Goal: Task Accomplishment & Management: Use online tool/utility

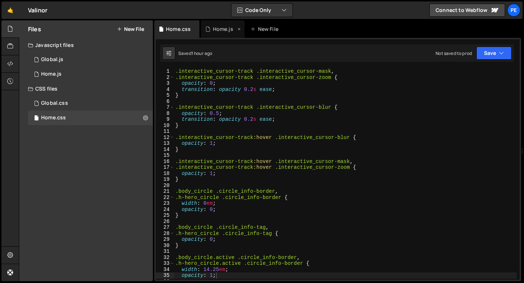
click at [219, 34] on div "Home.js" at bounding box center [223, 28] width 44 height 17
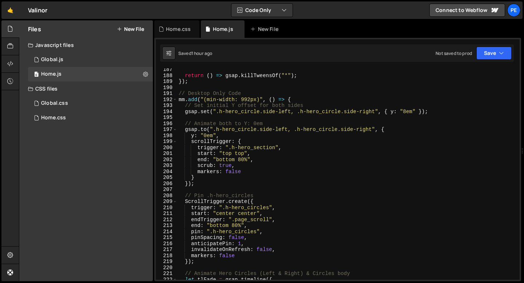
scroll to position [1071, 0]
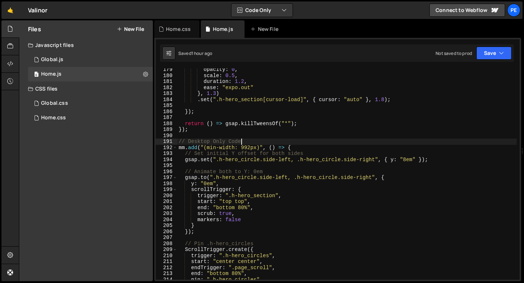
click at [249, 141] on div "opacity : 0 , scale : 0.5 , duration : 1.2 , ease : "expo.out" } , 1.3 ) . set …" at bounding box center [347, 179] width 340 height 224
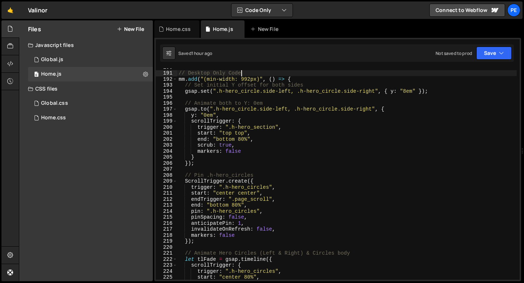
scroll to position [1139, 0]
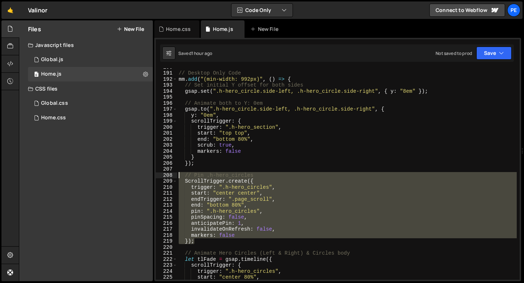
drag, startPoint x: 201, startPoint y: 240, endPoint x: 177, endPoint y: 175, distance: 69.6
click at [177, 175] on div "// Desktop Only Code 190 191 192 193 194 195 196 197 198 199 200 201 202 203 20…" at bounding box center [338, 174] width 364 height 212
type textarea "// Pin .h-hero_circles ScrollTrigger.create({"
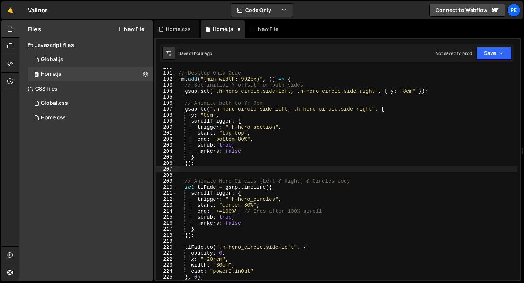
type textarea "});"
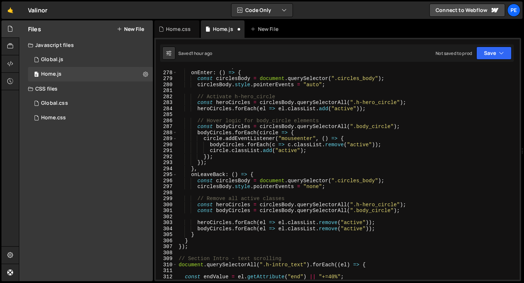
scroll to position [1738, 0]
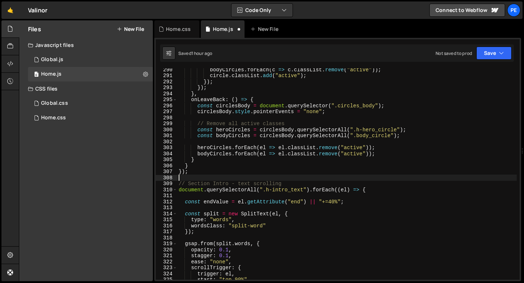
click at [201, 177] on div "bodyCircles . forEach ( c => c . classList . remove ( "active" )) ; circle . cl…" at bounding box center [347, 179] width 340 height 224
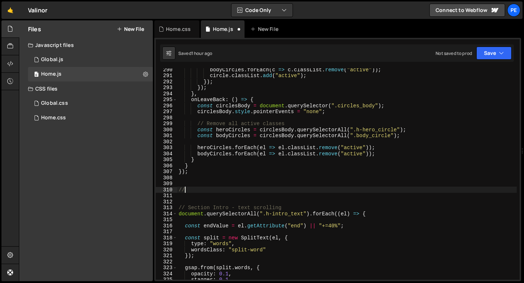
scroll to position [0, 0]
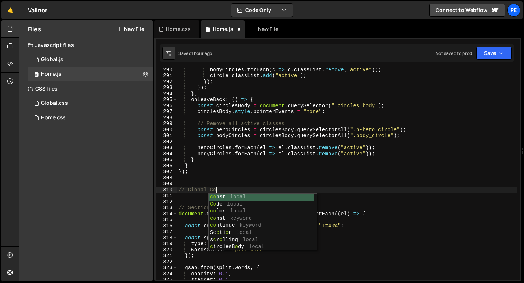
type textarea "// Global Code"
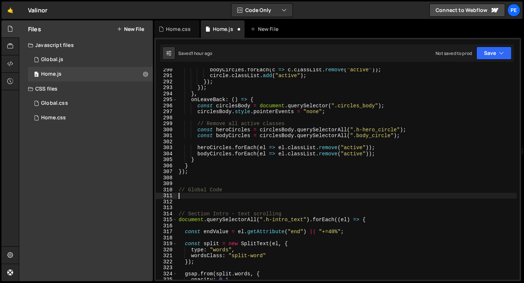
paste textarea "});"
type textarea "});"
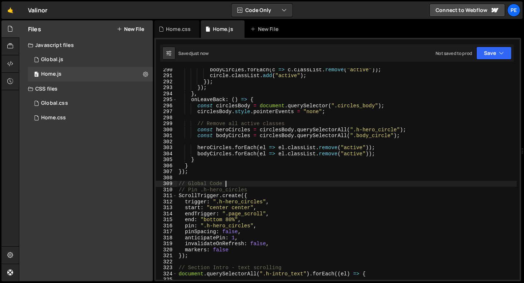
click at [228, 185] on div "bodyCircles . forEach ( c => c . classList . remove ( "active" )) ; circle . cl…" at bounding box center [347, 179] width 340 height 224
type textarea "// Global Code"
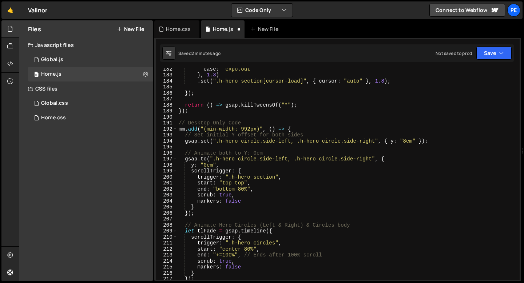
scroll to position [1049, 0]
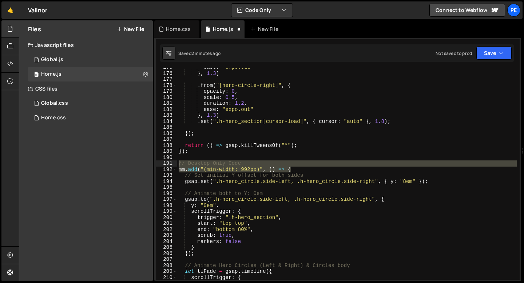
drag, startPoint x: 294, startPoint y: 169, endPoint x: 177, endPoint y: 163, distance: 117.4
click at [177, 163] on div "// Global Code 175 176 177 178 179 180 181 182 183 184 185 186 187 188 189 190 …" at bounding box center [338, 174] width 364 height 212
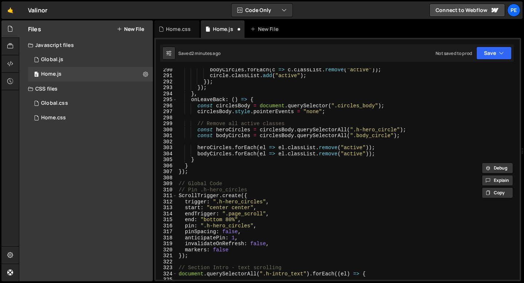
scroll to position [1798, 0]
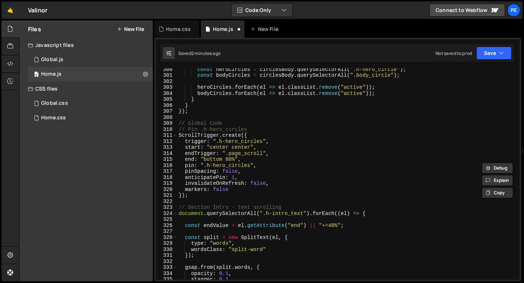
click at [194, 112] on div "const heroCircles = circlesBody . querySelectorAll ( ".h-hero_circle" ) ; const…" at bounding box center [347, 178] width 340 height 224
type textarea "});"
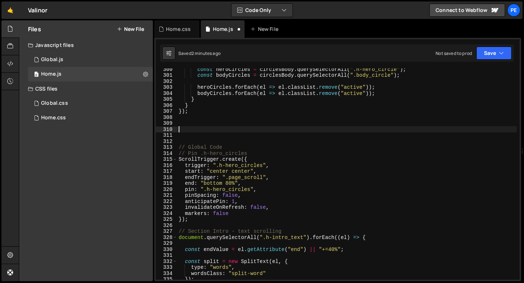
paste textarea "mm.add("(min-width: 992px)", () => {"
type textarea "mm.add("(min-width: 992px)", () => {"
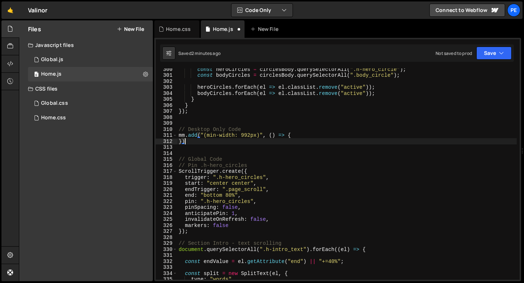
scroll to position [0, 0]
click at [206, 129] on div "const heroCircles = circlesBody . querySelectorAll ( ".h-hero_circle" ) ; const…" at bounding box center [347, 178] width 340 height 224
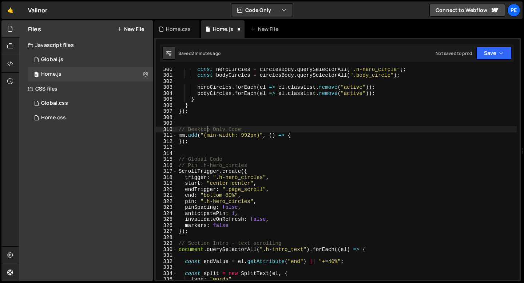
click at [206, 129] on div "const heroCircles = circlesBody . querySelectorAll ( ".h-hero_circle" ) ; const…" at bounding box center [347, 178] width 340 height 224
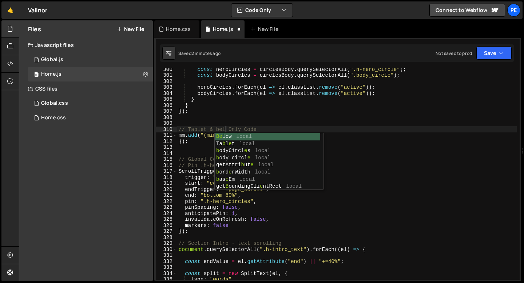
type textarea "// Tablet & below Only Code"
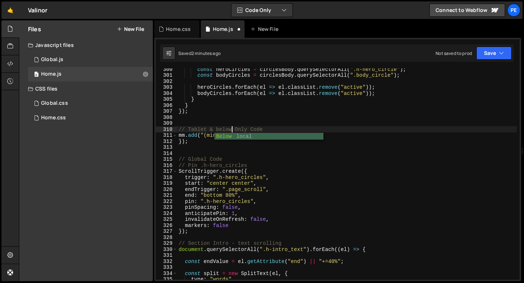
scroll to position [0, 3]
click at [267, 126] on div "const heroCircles = circlesBody . querySelectorAll ( ".h-hero_circle" ) ; const…" at bounding box center [347, 178] width 340 height 224
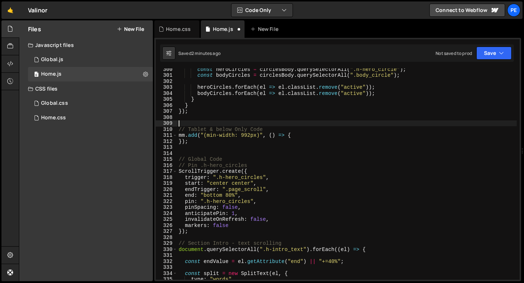
scroll to position [0, 0]
click at [300, 135] on div "const heroCircles = circlesBody . querySelectorAll ( ".h-hero_circle" ) ; const…" at bounding box center [347, 178] width 340 height 224
type textarea "mm.add("(min-width: 992px)", () => {"
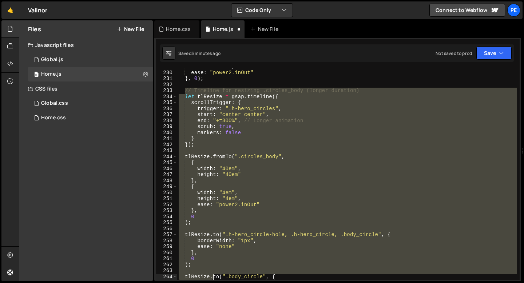
scroll to position [1392, 0]
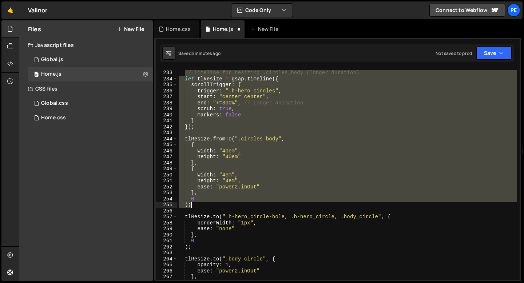
drag, startPoint x: 185, startPoint y: 151, endPoint x: 202, endPoint y: 205, distance: 55.7
click at [202, 205] on div "// Timeline for resizing .circles_body (longer duration) let tlResize = gsap . …" at bounding box center [347, 176] width 340 height 224
type textarea "0 );"
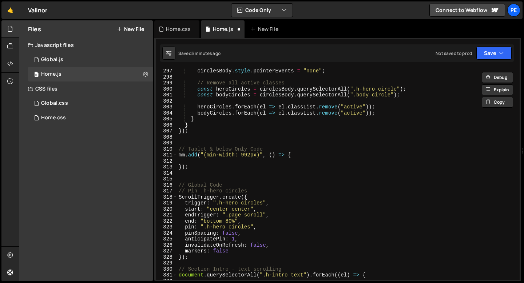
scroll to position [1778, 0]
click at [299, 160] on div "circlesBody . style . pointerEvents = "none" ; // Remove all active classes con…" at bounding box center [347, 180] width 340 height 224
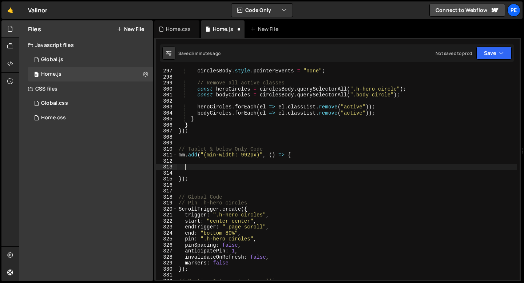
paste textarea ");"
type textarea ");"
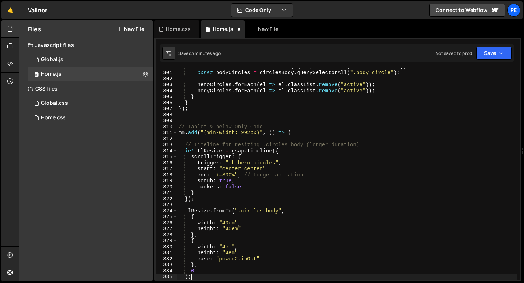
scroll to position [1801, 0]
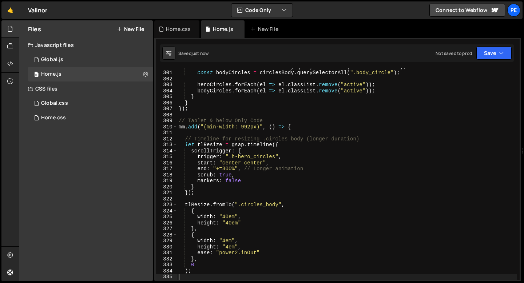
click at [226, 216] on div "const heroCircles = circlesBody . querySelectorAll ( ".h-hero_circle" ) ; const…" at bounding box center [347, 176] width 340 height 224
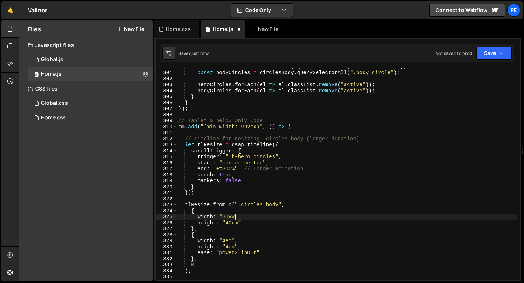
scroll to position [0, 4]
click at [229, 222] on div "const heroCircles = circlesBody . querySelectorAll ( ".h-hero_circle" ) ; const…" at bounding box center [347, 176] width 340 height 224
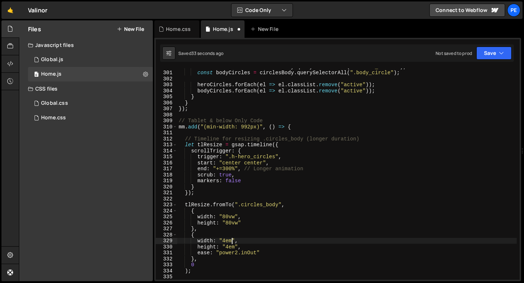
click at [232, 243] on div "const heroCircles = circlesBody . querySelectorAll ( ".h-hero_circle" ) ; const…" at bounding box center [347, 176] width 340 height 224
click at [234, 248] on div "const heroCircles = circlesBody . querySelectorAll ( ".h-hero_circle" ) ; const…" at bounding box center [347, 176] width 340 height 224
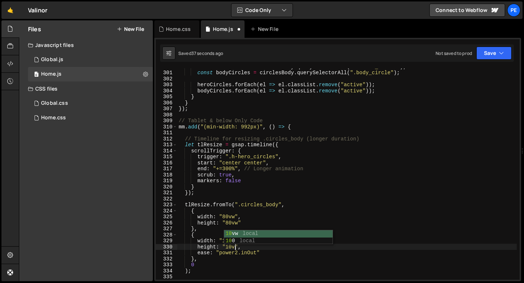
scroll to position [0, 4]
click at [180, 30] on div "Home.css" at bounding box center [178, 28] width 25 height 7
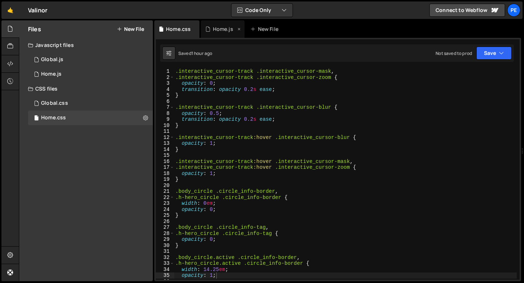
click at [216, 27] on div "Home.js" at bounding box center [223, 28] width 20 height 7
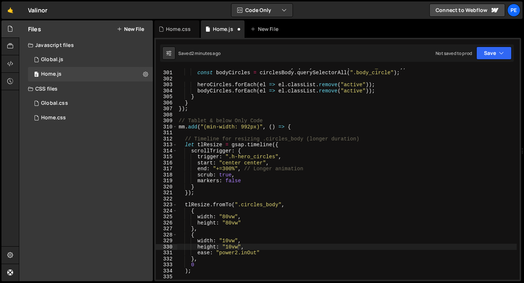
click at [223, 181] on div "const heroCircles = circlesBody . querySelectorAll ( ".h-hero_circle" ) ; const…" at bounding box center [347, 176] width 340 height 224
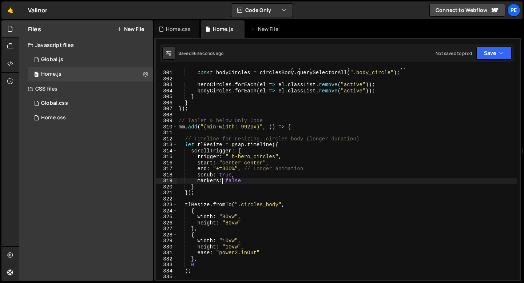
click at [216, 126] on div "const heroCircles = circlesBody . querySelectorAll ( ".h-hero_circle" ) ; const…" at bounding box center [347, 176] width 340 height 224
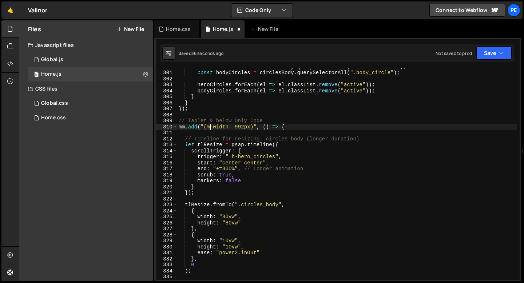
scroll to position [0, 3]
click at [250, 125] on div "const heroCircles = circlesBody . querySelectorAll ( ".h-hero_circle" ) ; const…" at bounding box center [347, 176] width 340 height 224
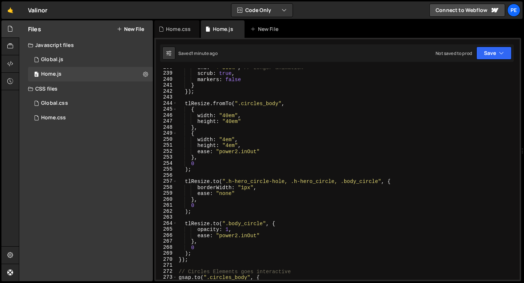
scroll to position [1427, 0]
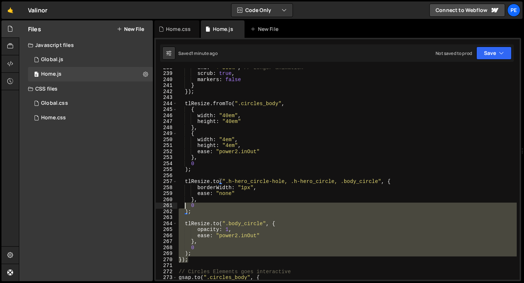
drag, startPoint x: 191, startPoint y: 261, endPoint x: 181, endPoint y: 171, distance: 90.9
click at [181, 171] on div "end : "+=300%" , // Longer animation scrub : true , markers : false } }) ; tlRe…" at bounding box center [347, 176] width 340 height 224
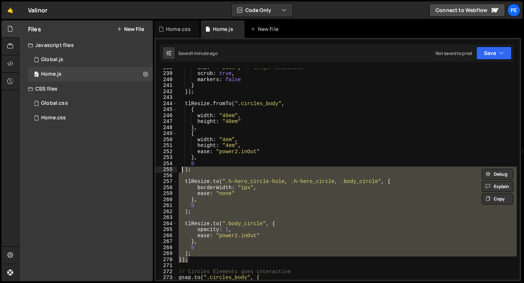
scroll to position [0, 0]
click at [185, 182] on div "end : "+=300%" , // Longer animation scrub : true , markers : false } }) ; tlRe…" at bounding box center [347, 174] width 340 height 212
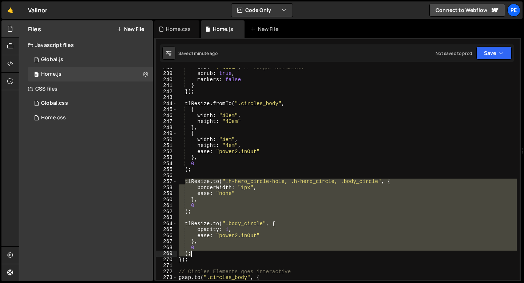
drag, startPoint x: 185, startPoint y: 181, endPoint x: 198, endPoint y: 252, distance: 73.0
click at [198, 252] on div "end : "+=300%" , // Longer animation scrub : true , markers : false } }) ; tlRe…" at bounding box center [347, 176] width 340 height 224
click at [393, 182] on div "end : "+=300%" , // Longer animation scrub : true , markers : false } }) ; tlRe…" at bounding box center [347, 174] width 340 height 212
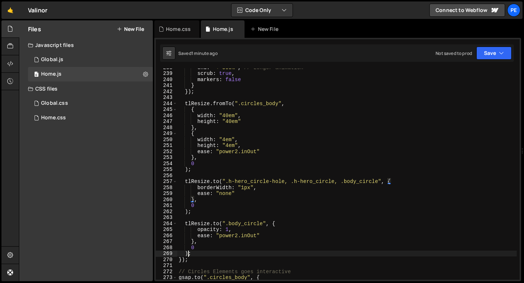
click at [188, 253] on div "end : "+=300%" , // Longer animation scrub : true , markers : false } }) ; tlRe…" at bounding box center [347, 176] width 340 height 224
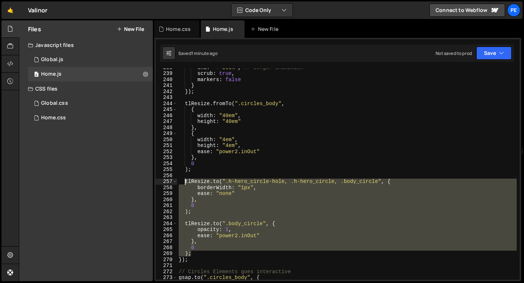
drag, startPoint x: 191, startPoint y: 254, endPoint x: 185, endPoint y: 182, distance: 71.7
click at [185, 182] on div "end : "+=300%" , // Longer animation scrub : true , markers : false } }) ; tlRe…" at bounding box center [347, 176] width 340 height 224
type textarea "[DOMAIN_NAME](".h-hero_circle-hole, .h-hero_circle, .body_circle", { borderWidt…"
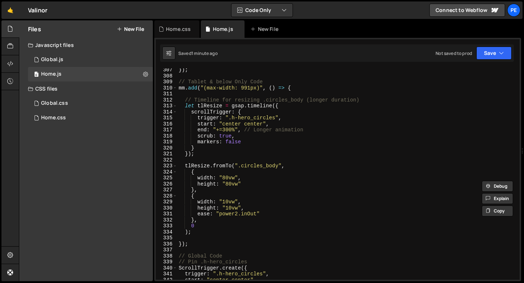
scroll to position [1840, 0]
click at [201, 235] on div "}) ; // Tablet & below Only Code mm . add ( "(max-width: 991px)" , ( ) => { // …" at bounding box center [347, 179] width 340 height 224
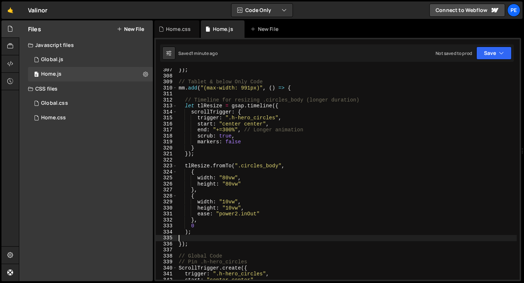
click at [201, 233] on div "}) ; // Tablet & below Only Code mm . add ( "(max-width: 991px)" , ( ) => { // …" at bounding box center [347, 179] width 340 height 224
type textarea ");"
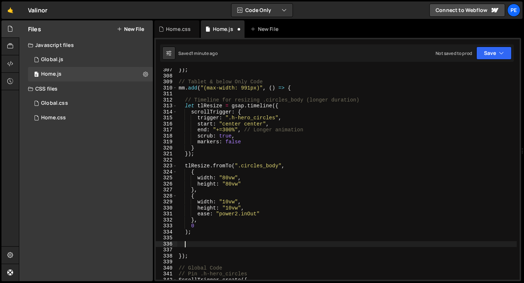
paste textarea ");"
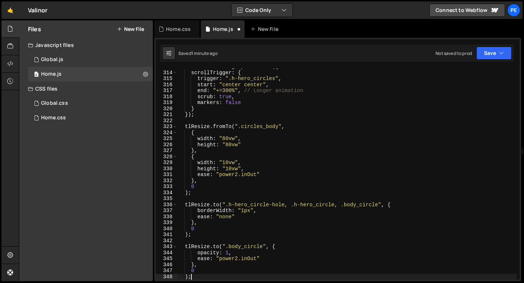
scroll to position [1879, 0]
click at [265, 211] on div "let tlResize = gsap . timeline ({ scrollTrigger : { trigger : ".h-hero_circles"…" at bounding box center [347, 176] width 340 height 224
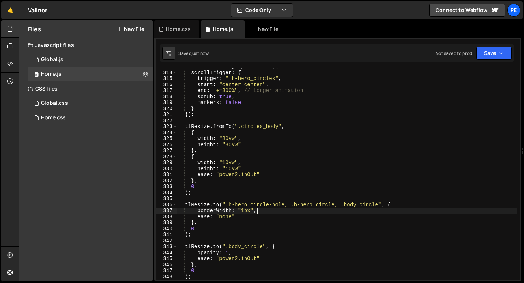
click at [265, 211] on div "let tlResize = gsap . timeline ({ scrollTrigger : { trigger : ".h-hero_circles"…" at bounding box center [347, 176] width 340 height 224
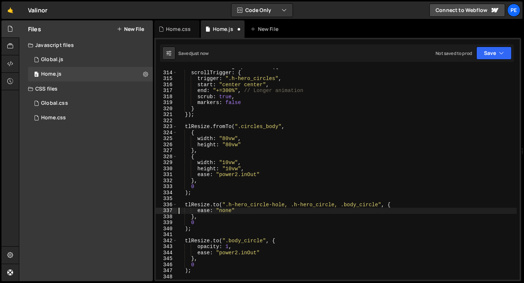
click at [262, 252] on div "let tlResize = gsap . timeline ({ scrollTrigger : { trigger : ".h-hero_circles"…" at bounding box center [347, 176] width 340 height 224
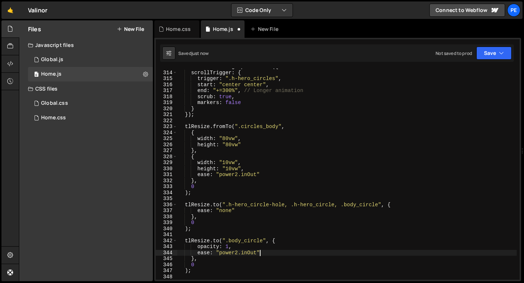
click at [262, 252] on div "let tlResize = gsap . timeline ({ scrollTrigger : { trigger : ".h-hero_circles"…" at bounding box center [347, 176] width 340 height 224
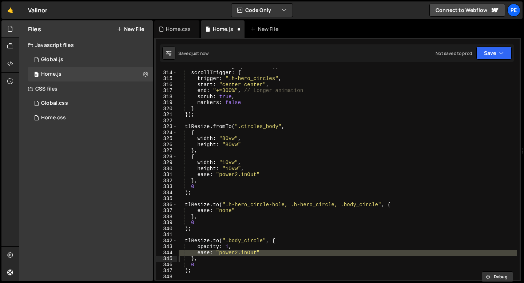
click at [262, 252] on div "let tlResize = gsap . timeline ({ scrollTrigger : { trigger : ".h-hero_circles"…" at bounding box center [347, 176] width 340 height 224
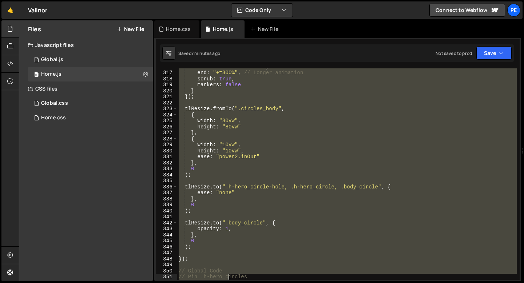
scroll to position [1915, 0]
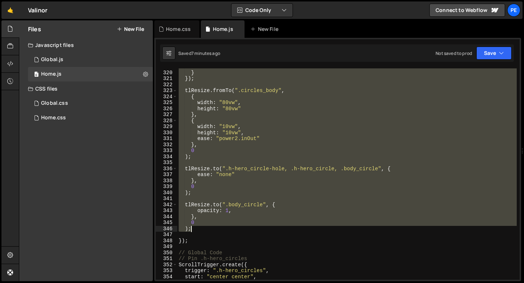
drag, startPoint x: 184, startPoint y: 137, endPoint x: 226, endPoint y: 228, distance: 100.0
click at [226, 228] on div "markers : false } }) ; tlResize . fromTo ( ".circles_body" , { width : "80vw" ,…" at bounding box center [347, 176] width 340 height 224
click at [195, 227] on div "markers : false } }) ; tlResize . fromTo ( ".circles_body" , { width : "80vw" ,…" at bounding box center [347, 174] width 340 height 212
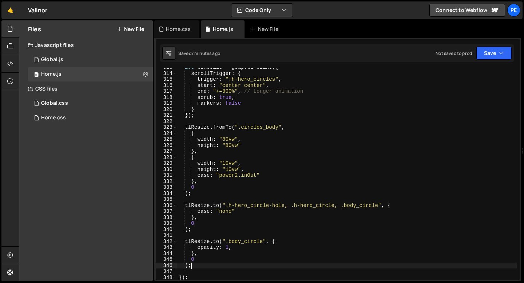
scroll to position [1863, 0]
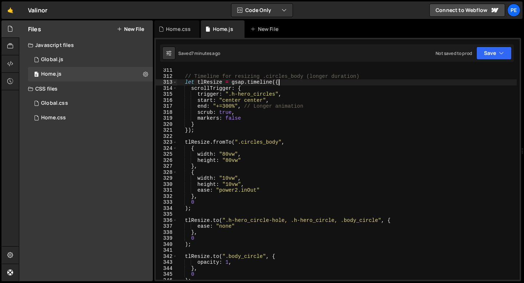
click at [280, 85] on div "// Timeline for resizing .circles_body (longer duration) let tlResize = gsap . …" at bounding box center [347, 179] width 340 height 224
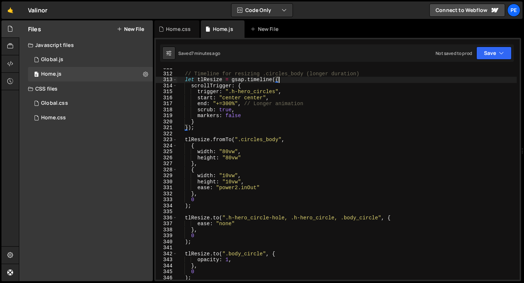
scroll to position [1893, 0]
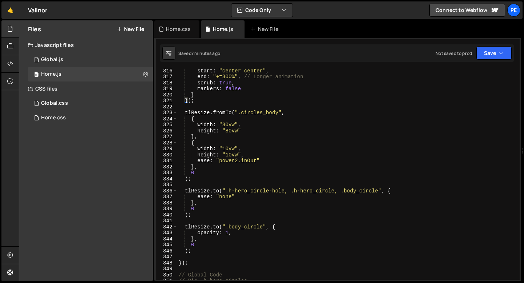
click at [198, 121] on div "start : "center center" , end : "+=300%" , // Longer animation scrub : true , m…" at bounding box center [347, 180] width 340 height 224
click at [193, 251] on div "start : "center center" , end : "+=300%" , // Longer animation scrub : true , m…" at bounding box center [347, 180] width 340 height 224
click at [181, 264] on div "start : "center center" , end : "+=300%" , // Longer animation scrub : true , m…" at bounding box center [347, 180] width 340 height 224
type textarea "});"
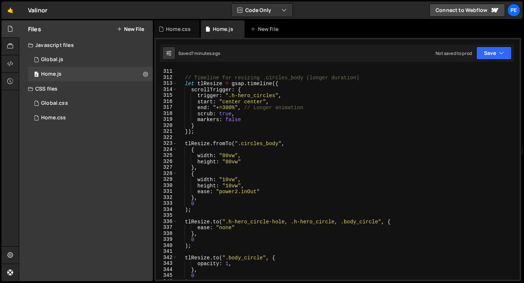
scroll to position [1876, 0]
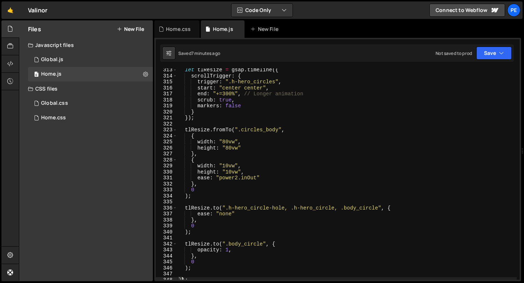
click at [212, 203] on div "let tlResize = gsap . timeline ({ scrollTrigger : { trigger : ".h-hero_circles"…" at bounding box center [347, 179] width 340 height 224
type textarea ");"
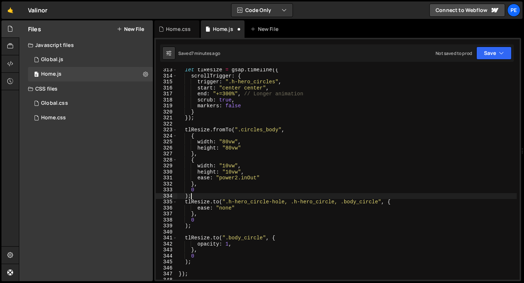
click at [198, 125] on div "let tlResize = gsap . timeline ({ scrollTrigger : { trigger : ".h-hero_circles"…" at bounding box center [347, 179] width 340 height 224
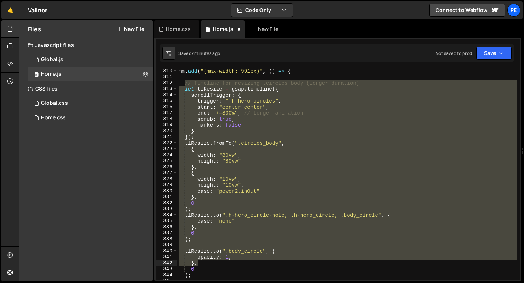
scroll to position [1927, 0]
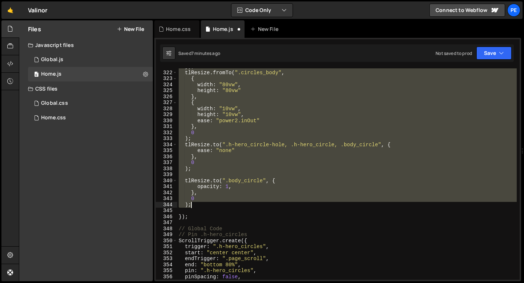
drag, startPoint x: 184, startPoint y: 85, endPoint x: 208, endPoint y: 203, distance: 120.3
click at [208, 203] on div "}) ; tlResize . fromTo ( ".circles_body" , { width : "80vw" , height : "80vw" }…" at bounding box center [347, 176] width 340 height 224
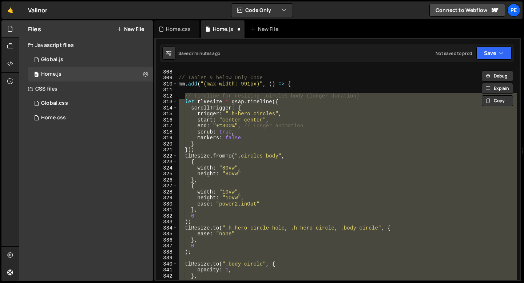
scroll to position [1839, 0]
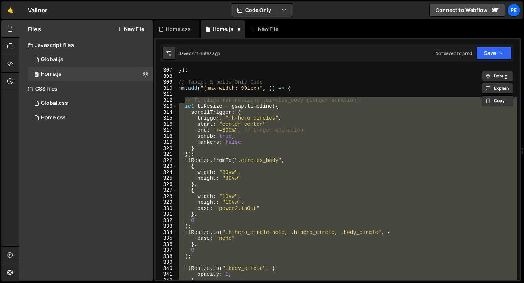
paste textarea ".to(".body_circle", { opacity: 1 }, 0"
type textarea ".to(".body_circle", { opacity: 1 }, 0);"
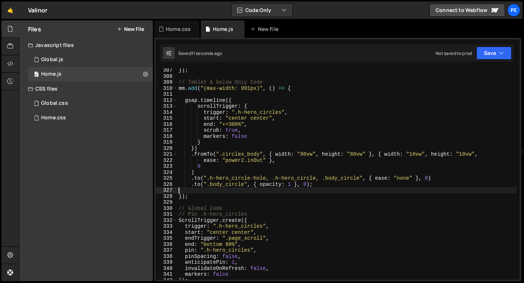
click at [200, 193] on div "}) ; // Tablet & below Only Code mm . add ( "(max-width: 991px)" , ( ) => { gsa…" at bounding box center [347, 179] width 340 height 224
click at [321, 187] on div "}) ; // Tablet & below Only Code mm . add ( "(max-width: 991px)" , ( ) => { gsa…" at bounding box center [347, 179] width 340 height 224
click at [240, 101] on div "}) ; // Tablet & below Only Code mm . add ( "(max-width: 991px)" , ( ) => { gsa…" at bounding box center [347, 179] width 340 height 224
click at [316, 186] on div "}) ; // Tablet & below Only Code mm . add ( "(max-width: 991px)" , ( ) => { gsa…" at bounding box center [347, 179] width 340 height 224
type textarea ".to(".body_circle", { opacity: 1 }, 0);"
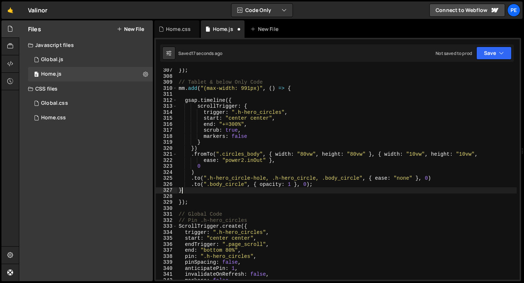
scroll to position [0, 1]
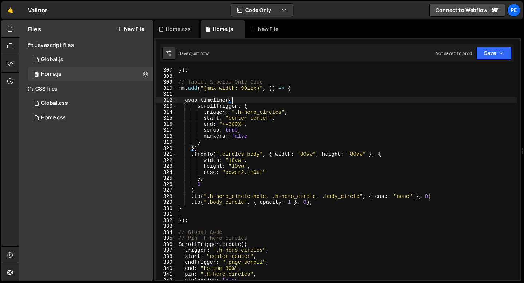
click at [235, 100] on div "}) ; // Tablet & below Only Code mm . add ( "(max-width: 991px)" , ( ) => { gsa…" at bounding box center [347, 179] width 340 height 224
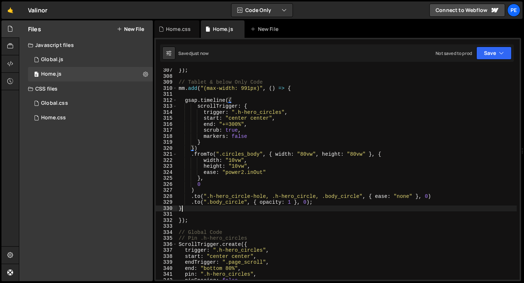
click at [185, 209] on div "}) ; // Tablet & below Only Code mm . add ( "(max-width: 991px)" , ( ) => { gsa…" at bounding box center [347, 179] width 340 height 224
type textarea "}"
type textarea ".to(".body_circle", { opacity: 1 }, 0);"
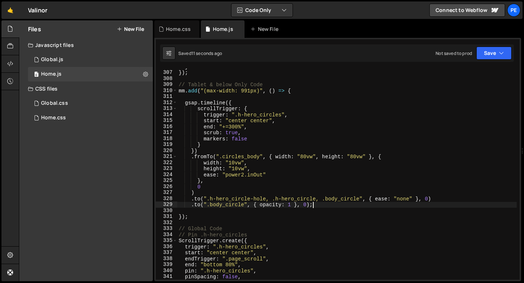
scroll to position [1825, 0]
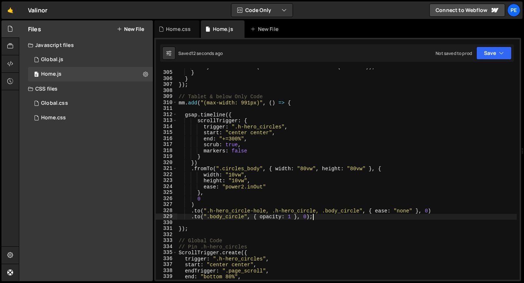
click at [194, 111] on div "bodyCircles . forEach ( el => el . classList . remove ( "active" )) ; } } }) ; …" at bounding box center [347, 176] width 340 height 224
paste textarea "// Timeline for resizing .circles_body (longer duration)"
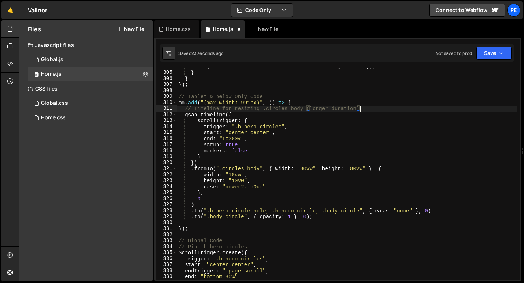
click at [305, 108] on div "bodyCircles . forEach ( el => el . classList . remove ( "active" )) ; } } }) ; …" at bounding box center [347, 176] width 340 height 224
drag, startPoint x: 305, startPoint y: 108, endPoint x: 374, endPoint y: 108, distance: 69.5
click at [374, 108] on div "bodyCircles . forEach ( el => el . classList . remove ( "active" )) ; } } }) ; …" at bounding box center [347, 176] width 340 height 224
click at [374, 108] on div "bodyCircles . forEach ( el => el . classList . remove ( "active" )) ; } } }) ; …" at bounding box center [347, 174] width 340 height 212
drag, startPoint x: 374, startPoint y: 108, endPoint x: 306, endPoint y: 108, distance: 67.3
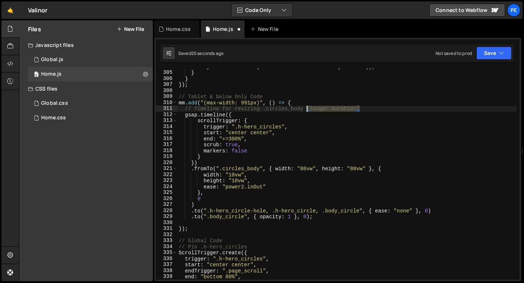
click at [306, 108] on div "bodyCircles . forEach ( el => el . classList . remove ( "active" )) ; } } }) ; …" at bounding box center [347, 176] width 340 height 224
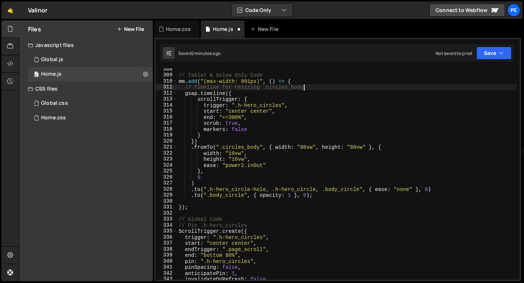
scroll to position [1846, 0]
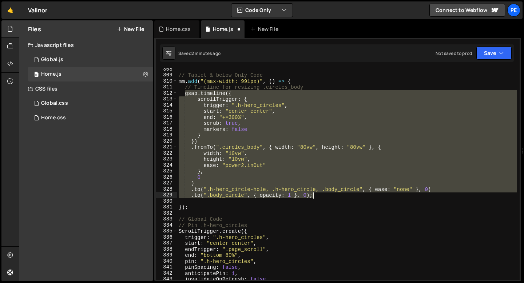
drag, startPoint x: 185, startPoint y: 94, endPoint x: 323, endPoint y: 195, distance: 171.1
click at [323, 195] on div "// Tablet & below Only Code mm . add ( "(max-width: 991px)" , ( ) => { // Timel…" at bounding box center [347, 178] width 340 height 224
paste textarea "}"
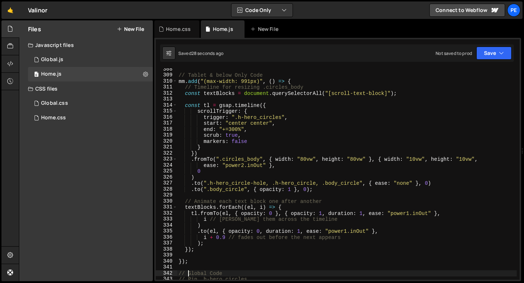
click at [269, 139] on div "// Tablet & below Only Code mm . add ( "(max-width: 991px)" , ( ) => { // Timel…" at bounding box center [347, 178] width 340 height 224
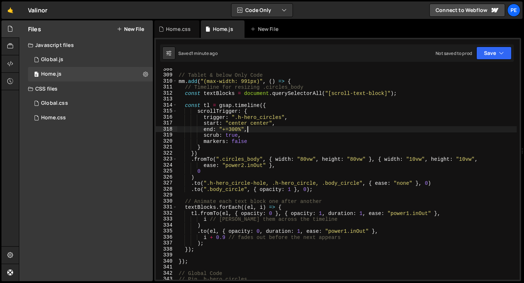
click at [249, 129] on div "// Tablet & below Only Code mm . add ( "(max-width: 991px)" , ( ) => { // Timel…" at bounding box center [347, 178] width 340 height 224
click at [208, 146] on div "// Tablet & below Only Code mm . add ( "(max-width: 991px)" , ( ) => { // Timel…" at bounding box center [347, 178] width 340 height 224
click at [233, 130] on div "// Tablet & below Only Code mm . add ( "(max-width: 991px)" , ( ) => { // Timel…" at bounding box center [347, 178] width 340 height 224
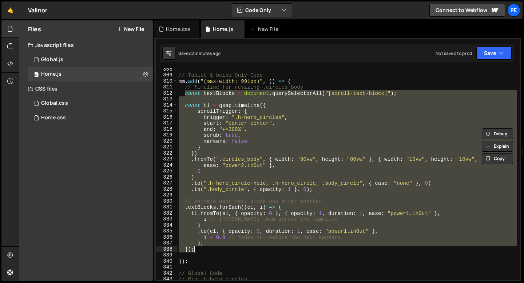
drag, startPoint x: 186, startPoint y: 94, endPoint x: 210, endPoint y: 248, distance: 155.6
click at [210, 248] on div "// Tablet & below Only Code mm . add ( "(max-width: 991px)" , ( ) => { // Timel…" at bounding box center [347, 178] width 340 height 224
paste textarea "}, 0"
type textarea "}, 0);"
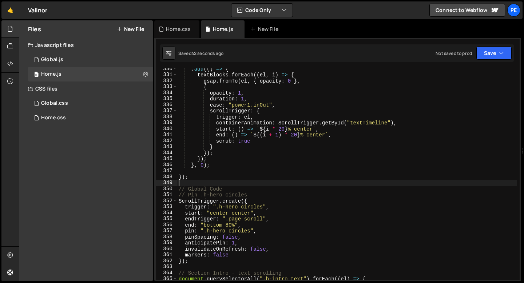
scroll to position [2033, 0]
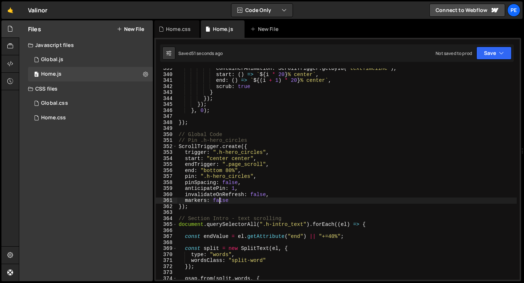
click at [221, 202] on div "containerAnimation : ScrollTrigger . getById ( "textTimeline" ) , start : ( ) =…" at bounding box center [347, 178] width 340 height 224
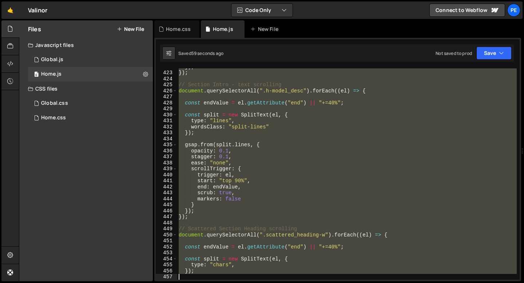
scroll to position [2552, 0]
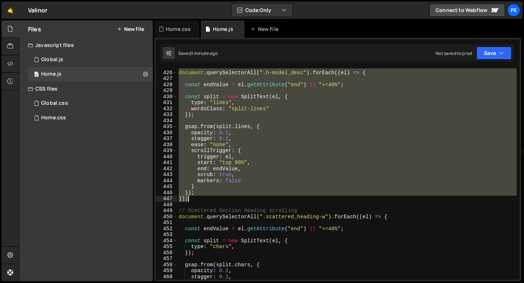
drag, startPoint x: 179, startPoint y: 155, endPoint x: 205, endPoint y: 199, distance: 51.6
click at [205, 199] on div "// Section Intro - text scrolling document . querySelectorAll ( ".h-model_desc"…" at bounding box center [347, 176] width 340 height 224
type textarea "}); });"
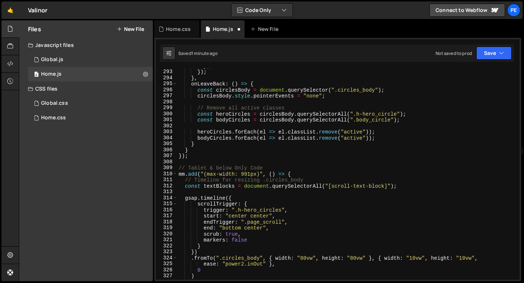
scroll to position [1753, 0]
click at [193, 155] on div "}) ; }) ; } , onLeaveBack : ( ) => { const circlesBody = document . querySelect…" at bounding box center [347, 175] width 340 height 224
click at [187, 146] on div "}) ; }) ; } , onLeaveBack : ( ) => { const circlesBody = document . querySelect…" at bounding box center [347, 175] width 340 height 224
click at [189, 150] on div "}) ; }) ; } , onLeaveBack : ( ) => { const circlesBody = document . querySelect…" at bounding box center [347, 175] width 340 height 224
type textarea "}"
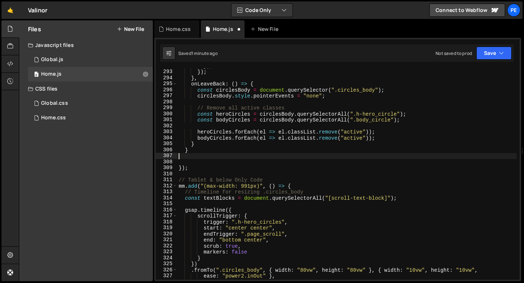
type textarea "}"
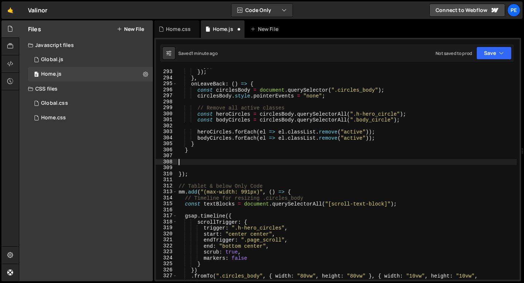
paste textarea "});"
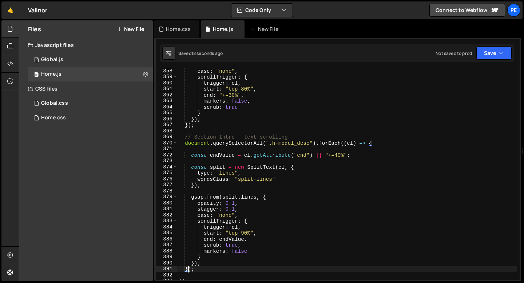
scroll to position [2145, 0]
click at [189, 125] on div "ease : "none" , scrollTrigger : { trigger : el , start : "top 80%" , end : "+=3…" at bounding box center [347, 180] width 340 height 224
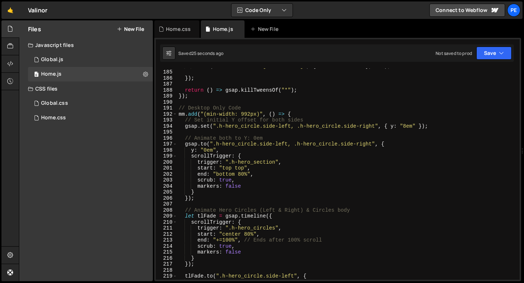
scroll to position [1094, 0]
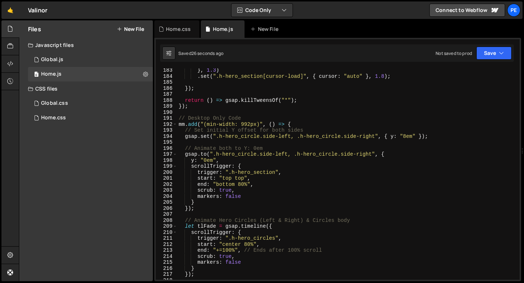
click at [299, 124] on div "} , 1.3 ) . set ( ".h-hero_section[cursor-load]" , { cursor : "auto" } , 1.8 ) …" at bounding box center [347, 179] width 340 height 224
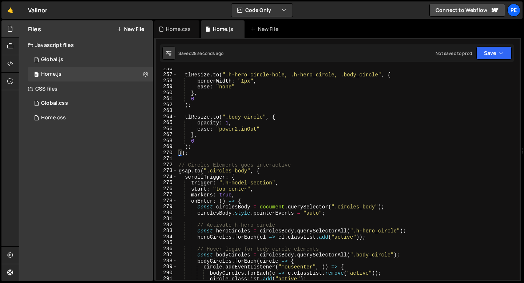
scroll to position [1534, 0]
click at [181, 152] on div "tlResize . to ( ".h-hero_circle-hole, .h-hero_circle, .body_circle" , { borderW…" at bounding box center [347, 178] width 340 height 224
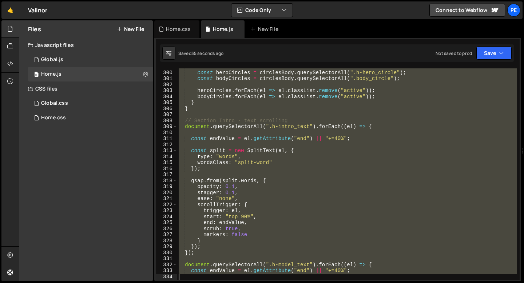
scroll to position [1801, 0]
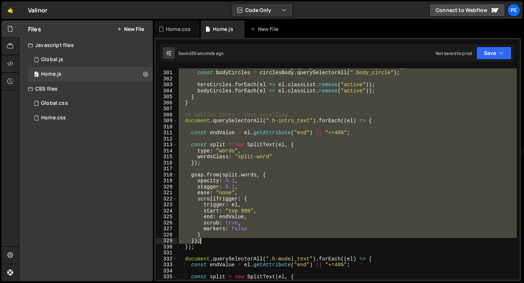
drag, startPoint x: 179, startPoint y: 165, endPoint x: 219, endPoint y: 241, distance: 86.1
click at [219, 241] on div "const heroCircles = circlesBody . querySelectorAll ( ".h-hero_circle" ) ; const…" at bounding box center [347, 176] width 340 height 224
type textarea "} });"
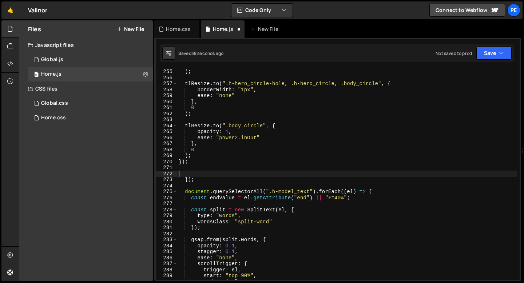
scroll to position [1525, 0]
click at [194, 156] on div "0 ) ; tlResize . to ( ".h-hero_circle-hole, .h-hero_circle, .body_circle" , { b…" at bounding box center [347, 175] width 340 height 224
type textarea ");"
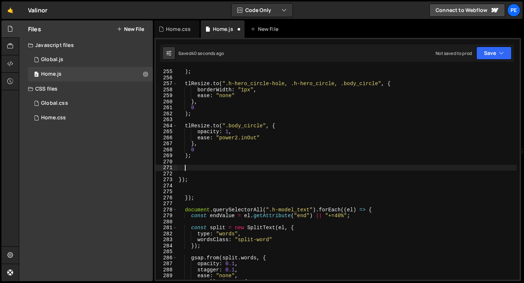
paste textarea "});"
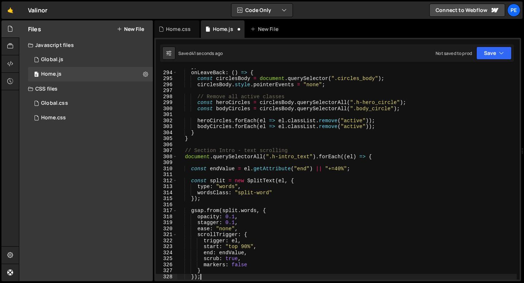
type textarea "});"
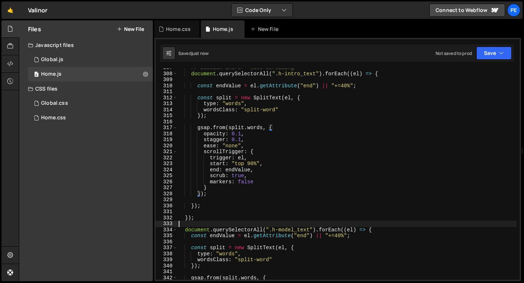
click at [200, 222] on div "// Section Intro - text scrolling document . querySelectorAll ( ".h-intro_text"…" at bounding box center [347, 177] width 340 height 224
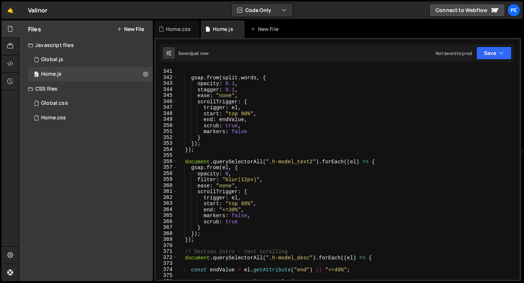
scroll to position [2089, 0]
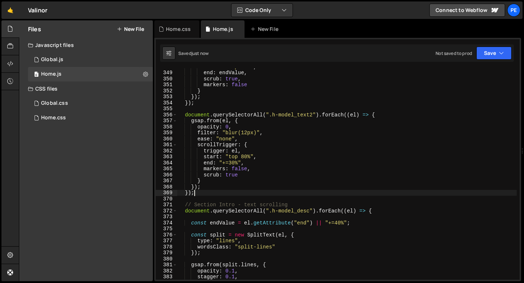
click at [198, 192] on div "start : "top 90%" , end : endValue , scrub : true , markers : false } }) ; }) ;…" at bounding box center [347, 176] width 340 height 224
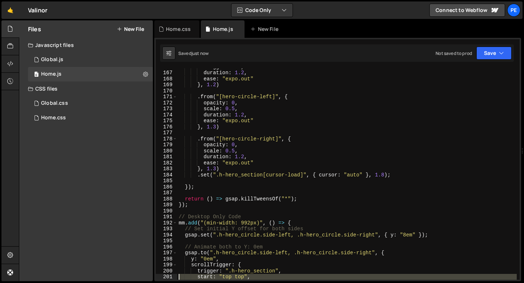
scroll to position [996, 0]
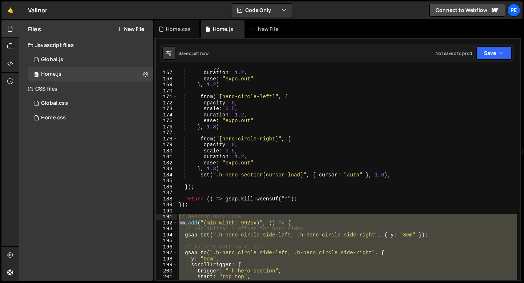
drag, startPoint x: 195, startPoint y: 193, endPoint x: 166, endPoint y: 217, distance: 37.8
click at [166, 217] on div "}); 166 167 168 169 170 171 172 173 174 175 176 177 178 179 180 181 182 183 184…" at bounding box center [338, 174] width 364 height 212
type textarea "// Desktop Only Code mm.add("(min-width: 992px)", () => {"
paste textarea
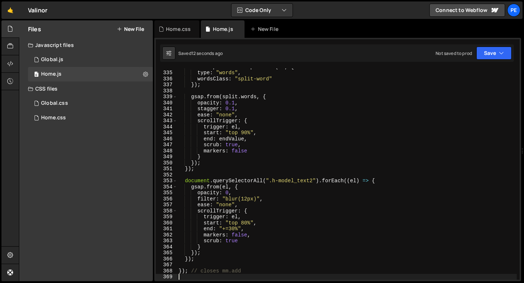
click at [198, 266] on div "const split = new SplitText ( el , { type : "words" , wordsClass : "split-word"…" at bounding box center [347, 176] width 340 height 224
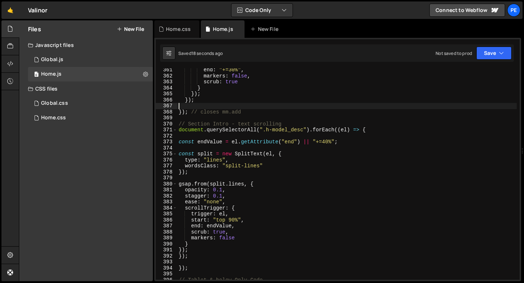
scroll to position [2159, 0]
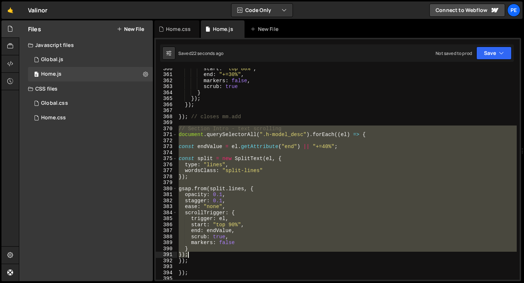
drag, startPoint x: 179, startPoint y: 128, endPoint x: 205, endPoint y: 254, distance: 129.3
click at [205, 256] on div "start : "top 80%" , end : "+=30%" , markers : false , scrub : true } }) ; }) ; …" at bounding box center [347, 178] width 340 height 224
click at [198, 249] on div "start : "top 80%" , end : "+=30%" , markers : false , scrub : true } }) ; }) ; …" at bounding box center [347, 174] width 340 height 212
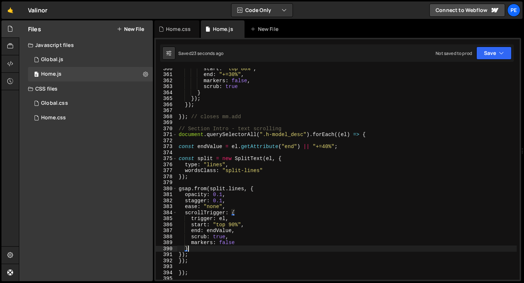
click at [191, 255] on div "start : "top 80%" , end : "+=30%" , markers : false , scrub : true } }) ; }) ; …" at bounding box center [347, 178] width 340 height 224
click at [180, 255] on div "start : "top 80%" , end : "+=30%" , markers : false , scrub : true } }) ; }) ; …" at bounding box center [347, 178] width 340 height 224
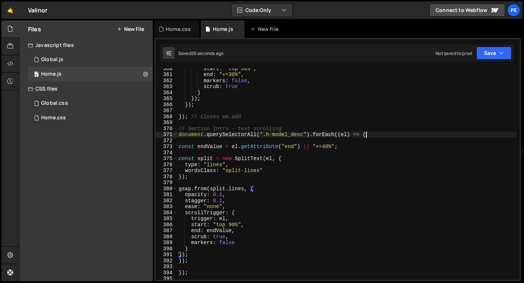
click at [369, 135] on div "start : "top 80%" , end : "+=30%" , markers : false , scrub : true } }) ; }) ; …" at bounding box center [347, 178] width 340 height 224
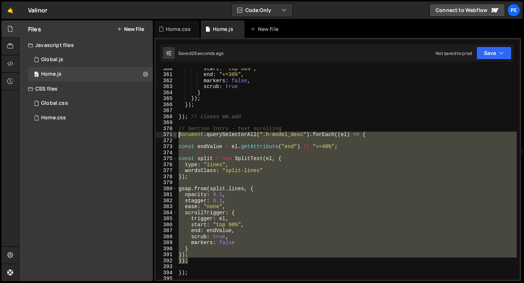
drag, startPoint x: 190, startPoint y: 261, endPoint x: 174, endPoint y: 136, distance: 125.8
click at [174, 136] on div "document.querySelectorAll(".h-model_desc").forEach((el) => { 360 361 362 363 36…" at bounding box center [338, 174] width 364 height 212
type textarea "document.querySelectorAll(".h-model_desc").forEach((el) => {"
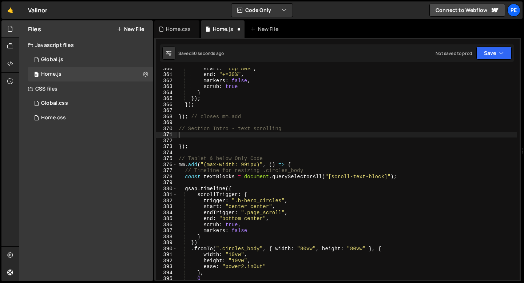
click at [197, 106] on div "start : "top 80%" , end : "+=30%" , markers : false , scrub : true } }) ; }) ; …" at bounding box center [347, 178] width 340 height 224
type textarea "});"
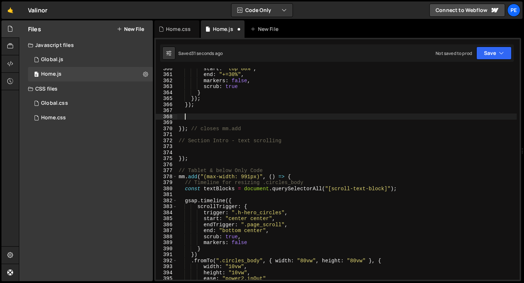
paste textarea "});"
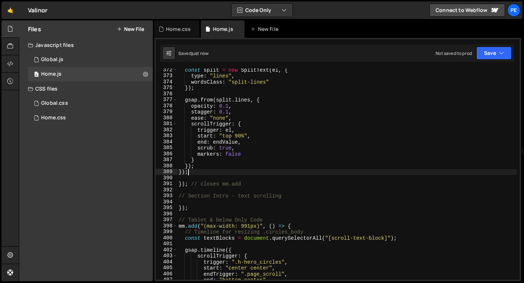
scroll to position [2238, 0]
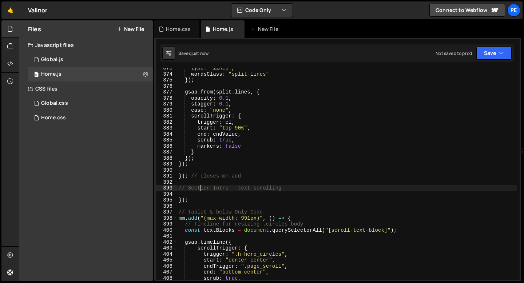
click at [199, 188] on div "type : "lines" , wordsClass : "split-lines" }) ; gsap . from ( split . lines , …" at bounding box center [347, 177] width 340 height 224
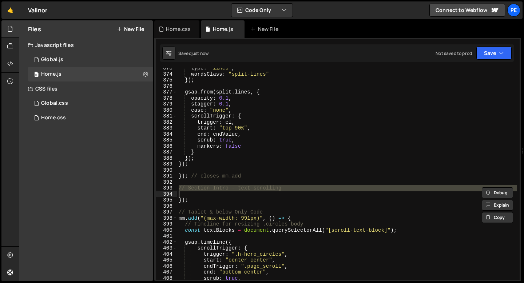
click at [199, 188] on div "type : "lines" , wordsClass : "split-lines" }) ; gsap . from ( split . lines , …" at bounding box center [347, 177] width 340 height 224
type textarea "// Section Intro - text scrolling"
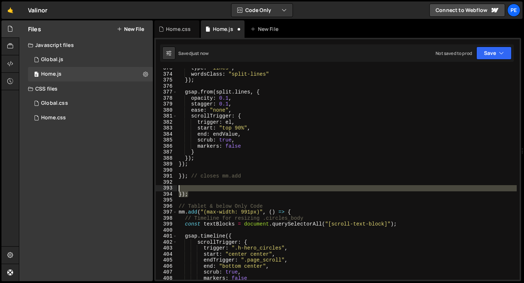
drag, startPoint x: 191, startPoint y: 194, endPoint x: 175, endPoint y: 186, distance: 18.4
click at [175, 186] on div "373 374 375 376 377 378 379 380 381 382 383 384 385 386 387 388 389 390 391 392…" at bounding box center [338, 174] width 364 height 212
type textarea "});"
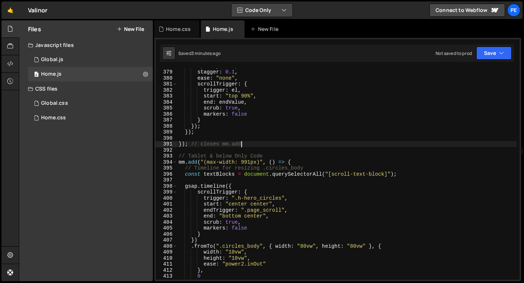
scroll to position [2276, 0]
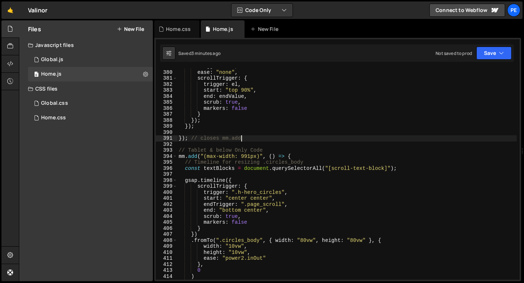
click at [216, 195] on div "stagger : 0.1 , ease : "none" , scrollTrigger : { trigger : el , start : "top 9…" at bounding box center [347, 175] width 340 height 224
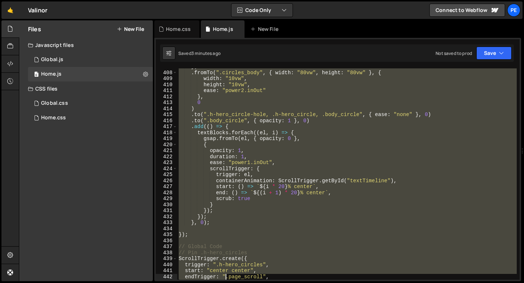
scroll to position [2443, 0]
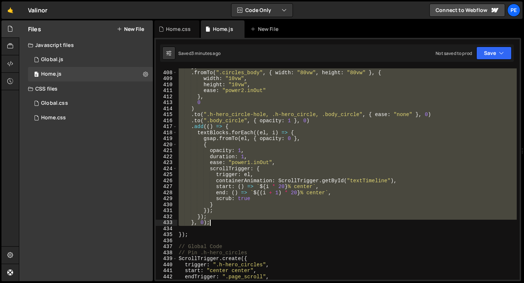
drag, startPoint x: 186, startPoint y: 119, endPoint x: 222, endPoint y: 223, distance: 110.4
click at [222, 223] on div "}) . fromTo ( ".circles_body" , { width : "80vw" , height : "80vw" } , { width …" at bounding box center [347, 176] width 340 height 224
type textarea "}); }, 0);"
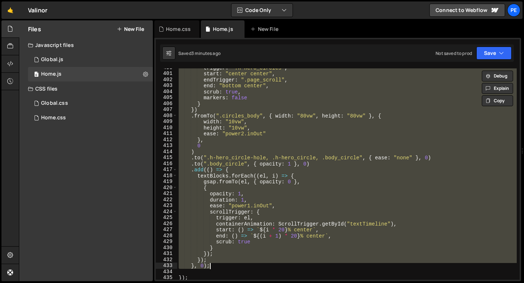
scroll to position [2404, 0]
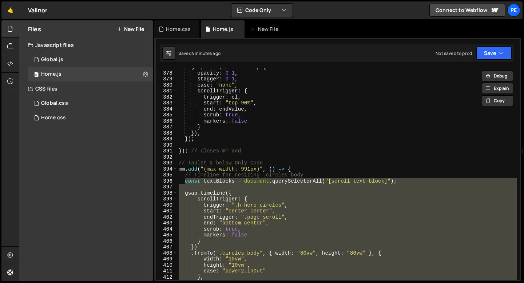
paste textarea
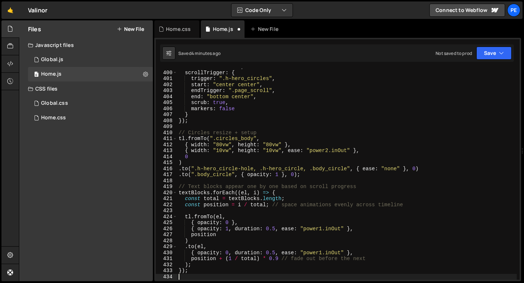
scroll to position [2395, 0]
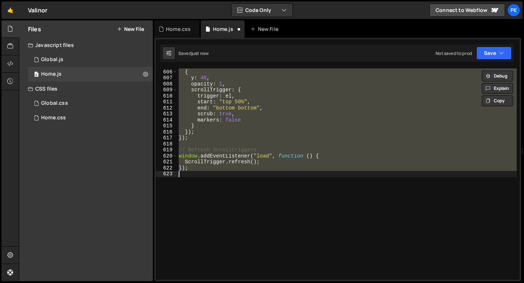
type textarea "}); }, 0);"
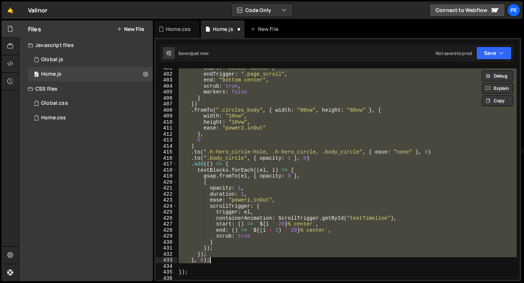
scroll to position [2460, 0]
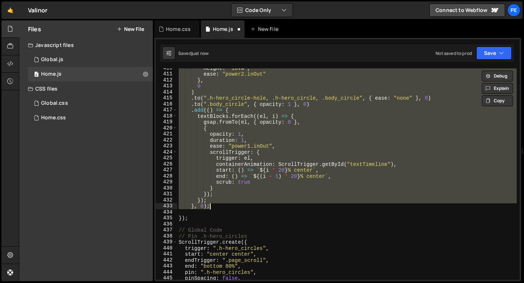
paste textarea
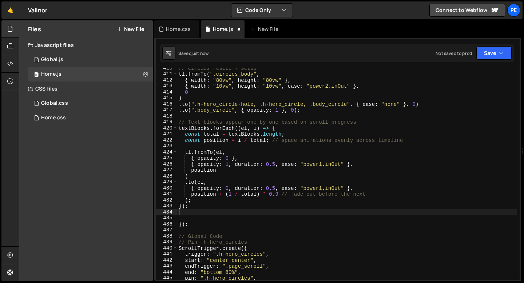
type textarea "// Pin .h-hero_circles"
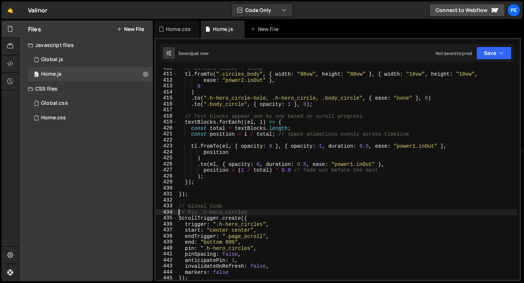
click at [194, 190] on div "// Circles resize + setup tl . fromTo ( ".circles_body" , { width : "80vw" , he…" at bounding box center [347, 177] width 340 height 224
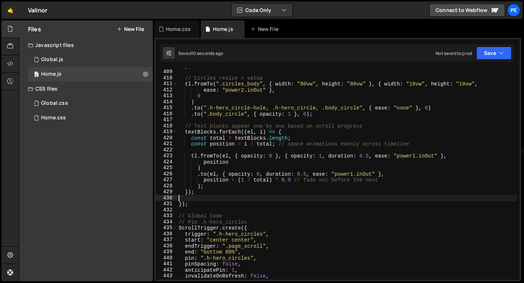
scroll to position [2418, 0]
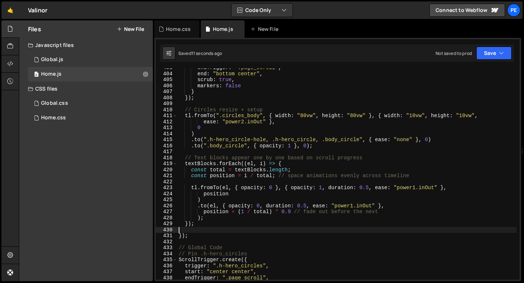
click at [202, 159] on div "endTrigger : ".page_scroll" , end : "bottom center" , scrub : true , markers : …" at bounding box center [347, 177] width 340 height 224
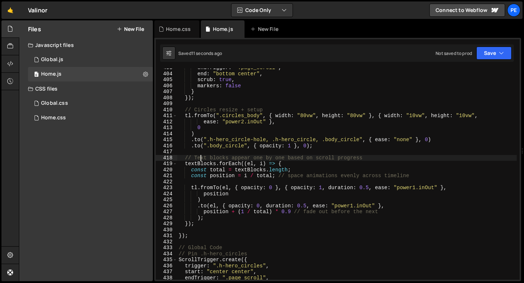
click at [202, 159] on div "endTrigger : ".page_scroll" , end : "bottom center" , scrub : true , markers : …" at bounding box center [347, 177] width 340 height 224
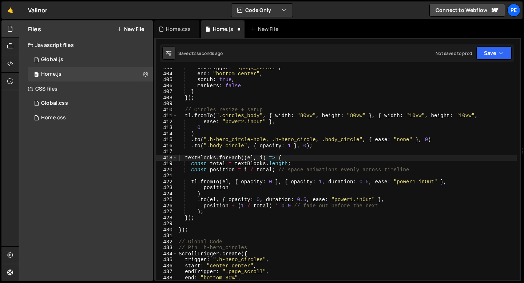
click at [198, 109] on div "endTrigger : ".page_scroll" , end : "bottom center" , scrub : true , markers : …" at bounding box center [347, 177] width 340 height 224
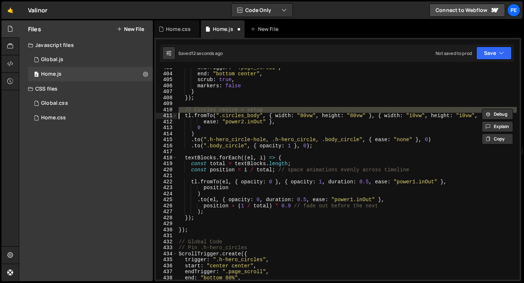
click at [198, 109] on div "endTrigger : ".page_scroll" , end : "bottom center" , scrub : true , markers : …" at bounding box center [347, 177] width 340 height 224
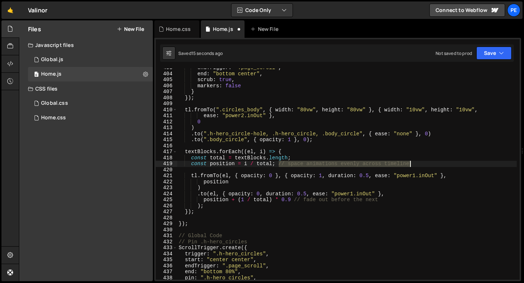
drag, startPoint x: 280, startPoint y: 163, endPoint x: 412, endPoint y: 166, distance: 132.9
click at [413, 166] on div "endTrigger : ".page_scroll" , end : "bottom center" , scrub : true , markers : …" at bounding box center [347, 177] width 340 height 224
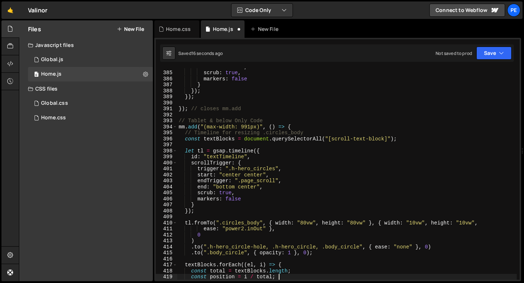
scroll to position [2293, 0]
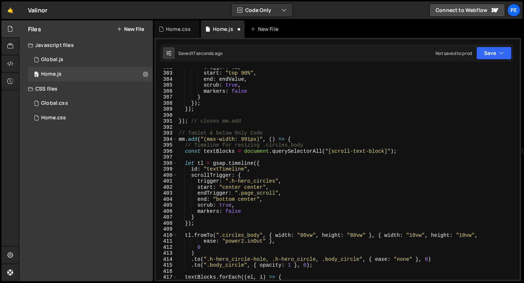
click at [253, 147] on div "trigger : el , start : "top 90%" , end : endValue , scrub : true , markers : fa…" at bounding box center [347, 176] width 340 height 224
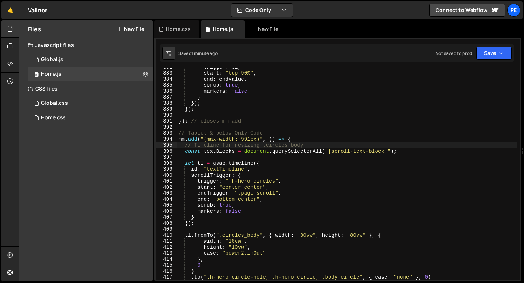
click at [246, 201] on div "trigger : el , start : "top 90%" , end : endValue , scrub : true , markers : fa…" at bounding box center [347, 176] width 340 height 224
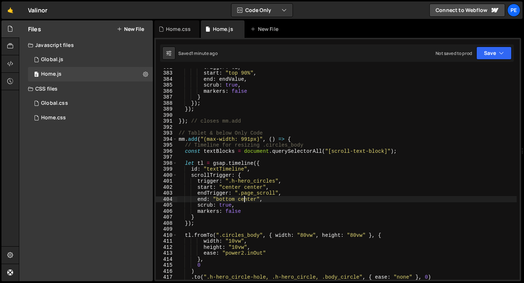
click at [246, 201] on div "trigger : el , start : "top 90%" , end : endValue , scrub : true , markers : fa…" at bounding box center [347, 176] width 340 height 224
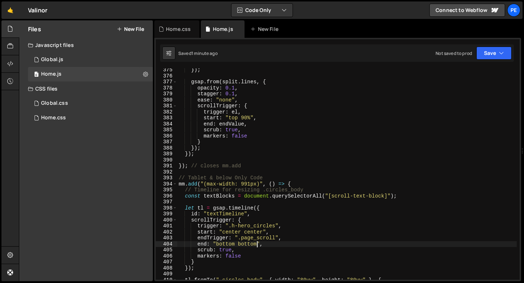
scroll to position [2286, 0]
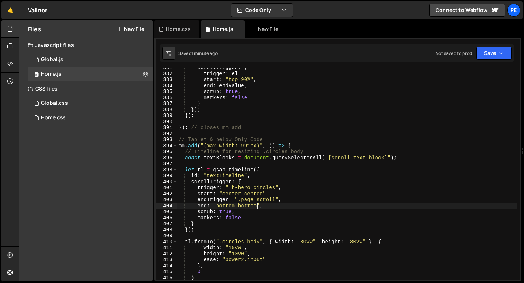
click at [248, 210] on div "scrollTrigger : { trigger : el , start : "top 90%" , end : endValue , scrub : t…" at bounding box center [347, 177] width 340 height 224
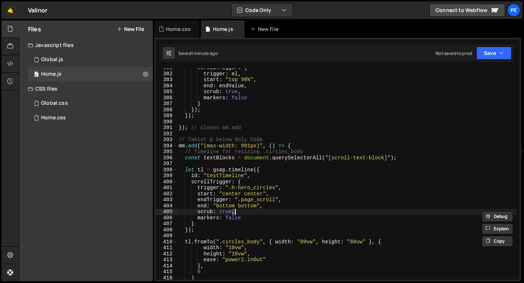
click at [246, 205] on div "scrollTrigger : { trigger : el , start : "top 90%" , end : endValue , scrub : t…" at bounding box center [347, 177] width 340 height 224
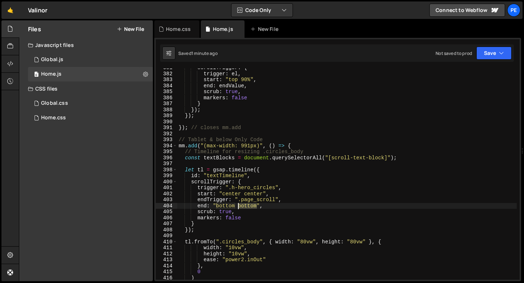
click at [246, 205] on div "scrollTrigger : { trigger : el , start : "top 90%" , end : endValue , scrub : t…" at bounding box center [347, 177] width 340 height 224
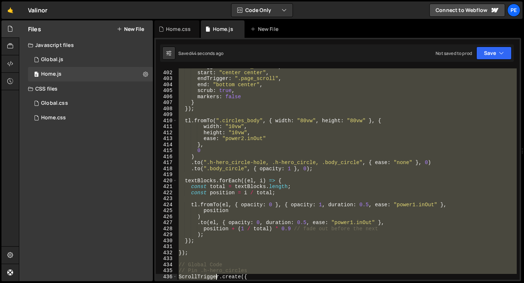
scroll to position [2443, 0]
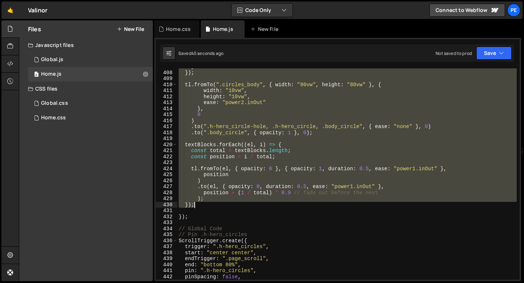
drag, startPoint x: 185, startPoint y: 156, endPoint x: 202, endPoint y: 205, distance: 51.6
click at [202, 205] on div "} }) ; tl . fromTo ( ".circles_body" , { width : "80vw" , height : "80vw" } , {…" at bounding box center [347, 176] width 340 height 224
type textarea "); });"
paste textarea
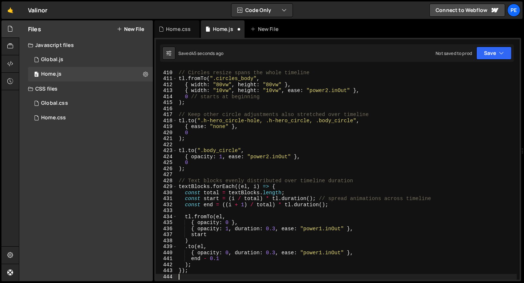
scroll to position [2455, 0]
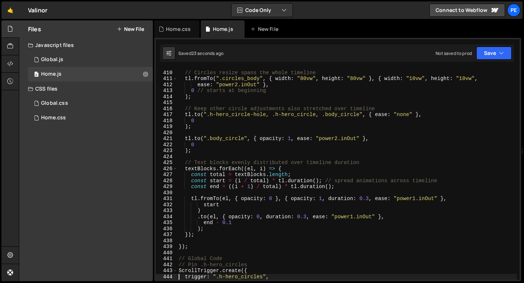
click at [247, 146] on div "// Circles resize spans the whole timeline tl . fromTo ( ".circles_body" , { wi…" at bounding box center [347, 176] width 340 height 224
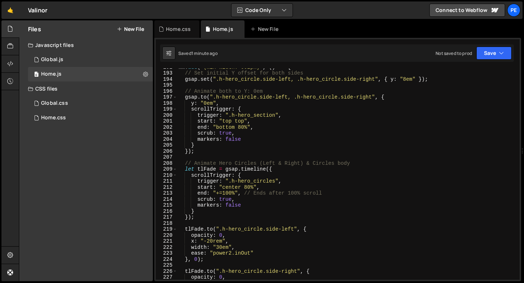
scroll to position [1171, 0]
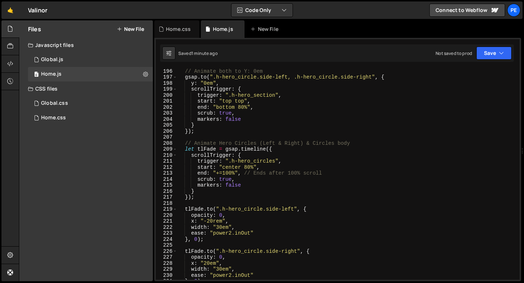
click at [241, 155] on div "// Animate both to Y: 0em gsap . to ( ".h-hero_circle.side-left, .h-hero_circle…" at bounding box center [347, 180] width 340 height 224
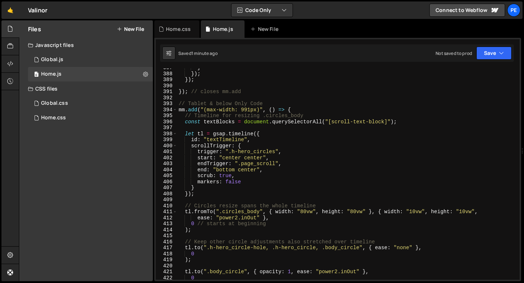
scroll to position [2395, 0]
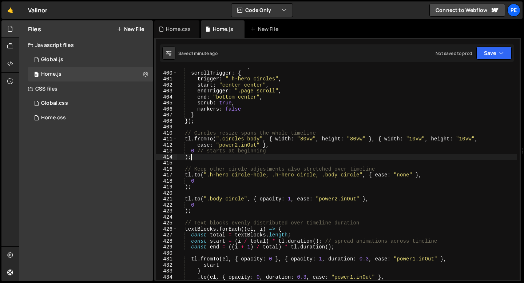
click at [224, 160] on div "id : "textTimeline" , scrollTrigger : { trigger : ".h-hero_circles" , start : "…" at bounding box center [347, 176] width 340 height 224
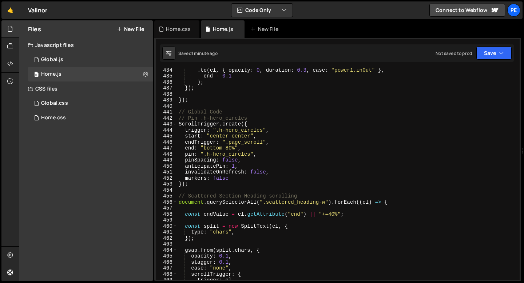
scroll to position [2540, 0]
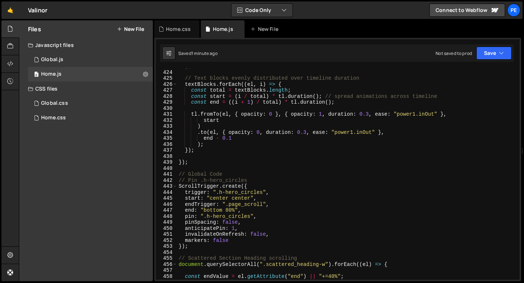
click at [192, 164] on div ") ; // Text blocks evenly distributed over timeline duration textBlocks . forEa…" at bounding box center [347, 175] width 340 height 224
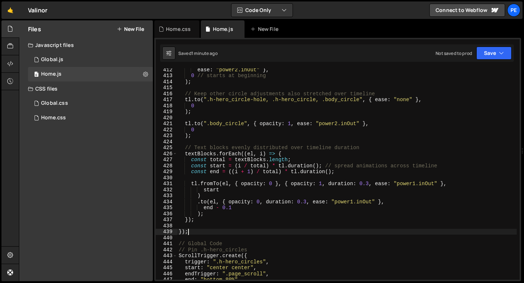
scroll to position [2470, 0]
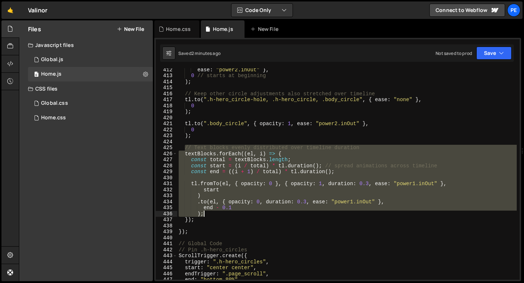
drag, startPoint x: 183, startPoint y: 147, endPoint x: 224, endPoint y: 212, distance: 77.2
click at [224, 213] on div "ease : "power2.inOut" } , 0 // starts at beginning ) ; // Keep other circle adj…" at bounding box center [347, 179] width 340 height 224
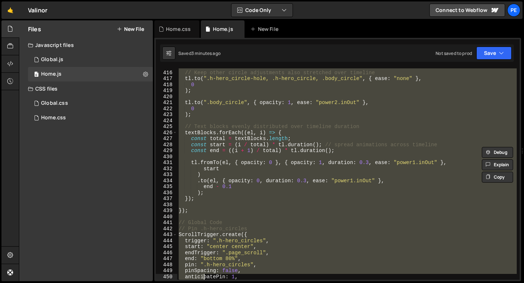
scroll to position [2533, 0]
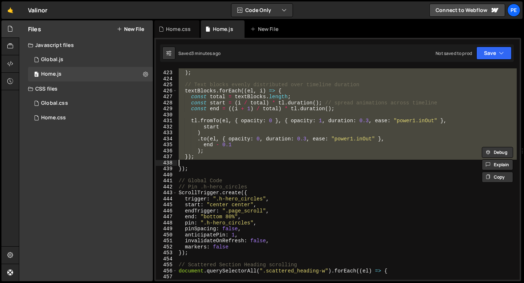
drag, startPoint x: 186, startPoint y: 125, endPoint x: 197, endPoint y: 157, distance: 34.4
click at [197, 157] on div "0 ) ; // Text blocks evenly distributed over timeline duration textBlocks . for…" at bounding box center [347, 176] width 340 height 224
type textarea "); });"
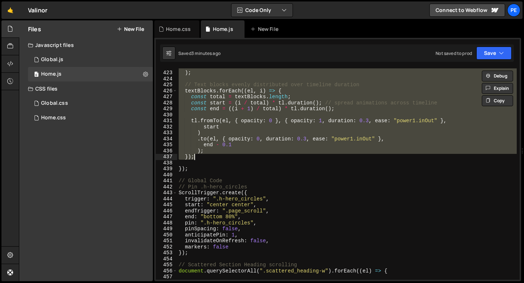
paste textarea
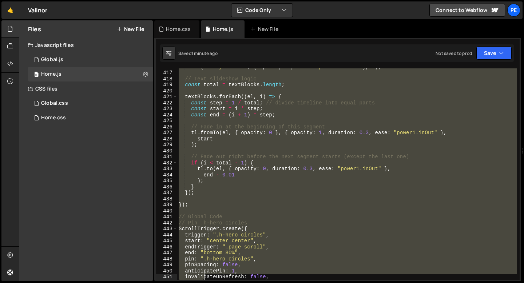
scroll to position [2528, 0]
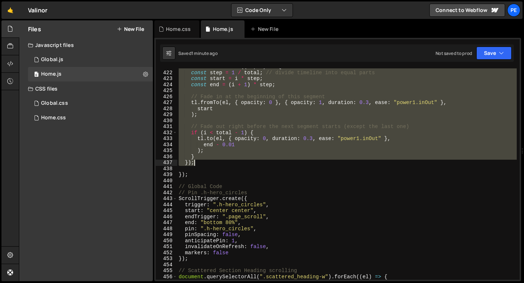
drag, startPoint x: 186, startPoint y: 128, endPoint x: 204, endPoint y: 162, distance: 38.6
click at [204, 162] on div "textBlocks . forEach (( el , i ) => { const step = 1 / total ; // divide timeli…" at bounding box center [347, 176] width 340 height 224
type textarea "} });"
paste textarea
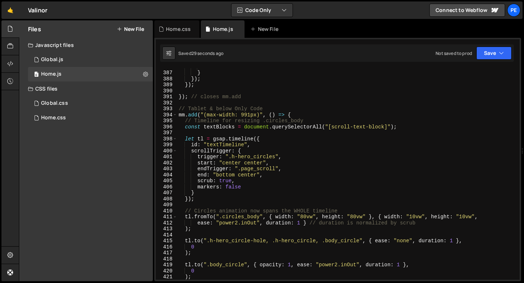
scroll to position [2301, 0]
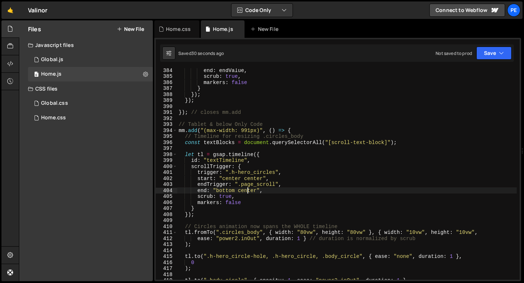
click at [246, 191] on div "end : endValue , scrub : true , markers : false } }) ; }) ; }) ; // closes mm.a…" at bounding box center [347, 179] width 340 height 224
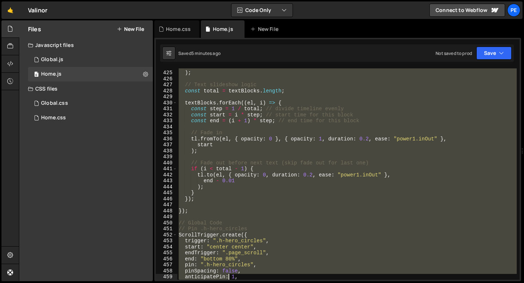
scroll to position [2557, 0]
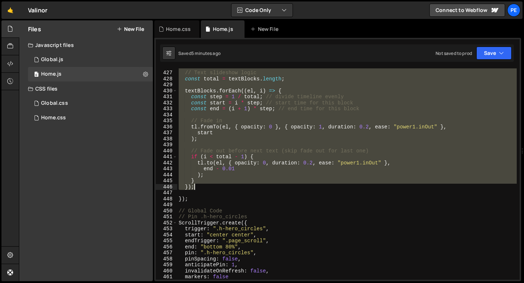
drag, startPoint x: 186, startPoint y: 131, endPoint x: 213, endPoint y: 188, distance: 62.9
click at [213, 188] on div "// Text slideshow logic const total = textBlocks . length ; textBlocks . forEac…" at bounding box center [347, 176] width 340 height 224
type textarea "} });"
paste textarea
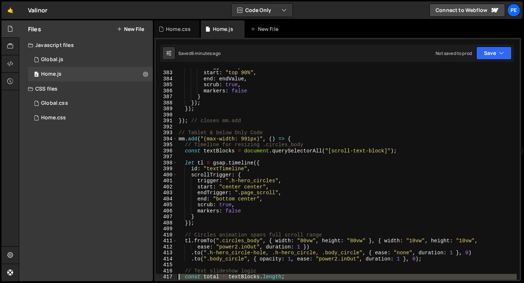
scroll to position [2293, 0]
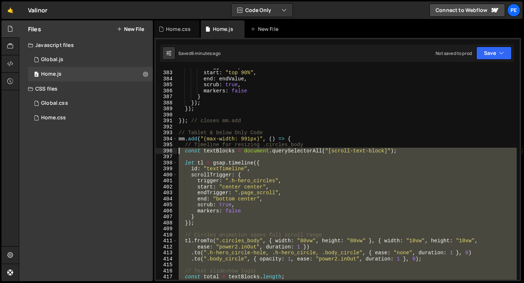
drag, startPoint x: 197, startPoint y: 199, endPoint x: 175, endPoint y: 151, distance: 53.8
click at [175, 151] on div "ScrollTrigger.create({ 382 383 384 385 386 387 388 389 390 391 392 393 394 395 …" at bounding box center [338, 174] width 364 height 212
type textarea "const textBlocks = document.querySelectorAll("[scroll-text-block]");"
paste textarea
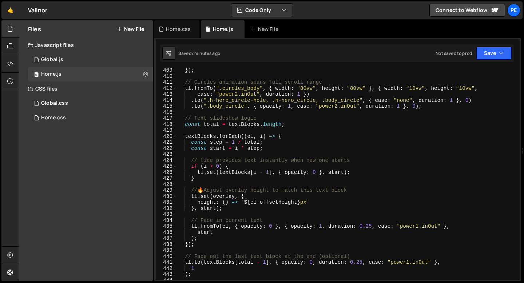
scroll to position [2453, 0]
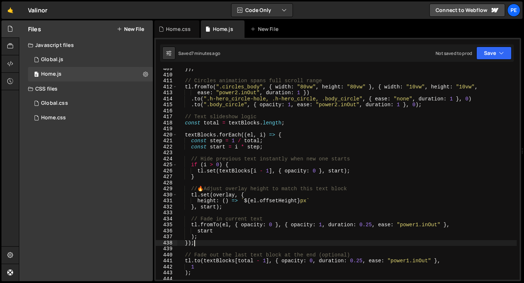
click at [223, 241] on div "}) ; // Circles animation spans full scroll range tl . fromTo ( ".circles_body"…" at bounding box center [347, 178] width 340 height 224
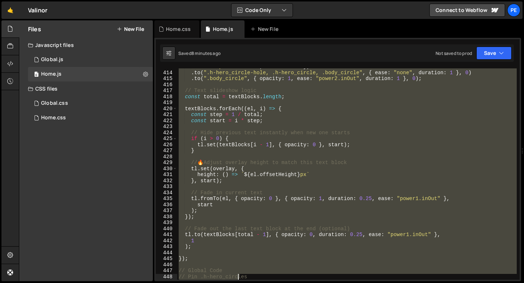
scroll to position [2521, 0]
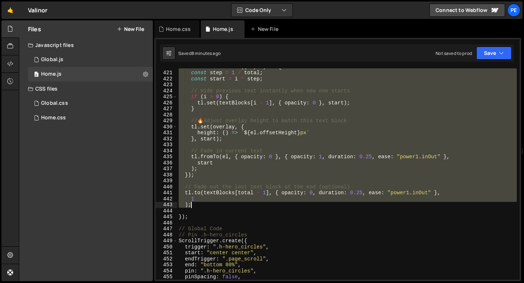
drag, startPoint x: 185, startPoint y: 133, endPoint x: 225, endPoint y: 206, distance: 83.9
click at [225, 206] on div "textBlocks . forEach (( el , i ) => { const step = 1 / total ; const start = i …" at bounding box center [347, 176] width 340 height 224
type textarea "1 );"
paste textarea
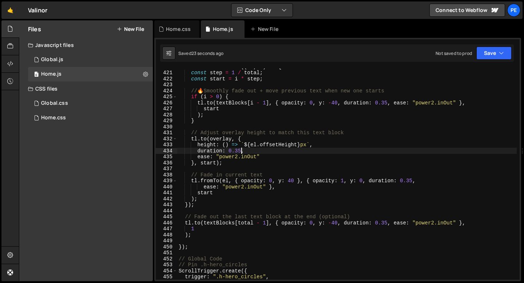
click at [241, 151] on div "textBlocks . forEach (( el , i ) => { const step = 1 / total ; const start = i …" at bounding box center [347, 176] width 340 height 224
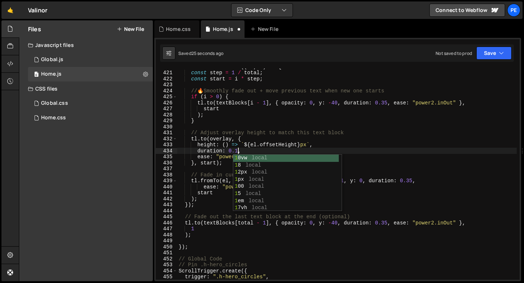
type textarea "duration: 0.15,"
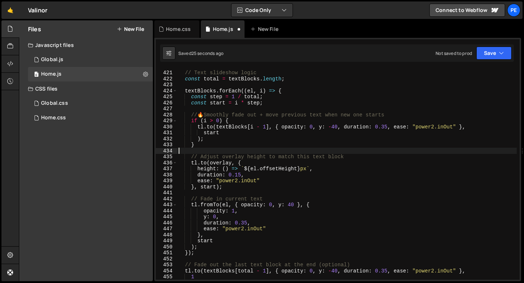
scroll to position [0, 0]
click at [241, 174] on div "// Text slideshow logic const total = textBlocks . length ; textBlocks . forEac…" at bounding box center [347, 176] width 340 height 224
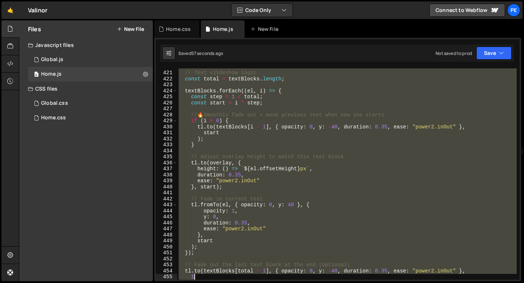
scroll to position [2521, 0]
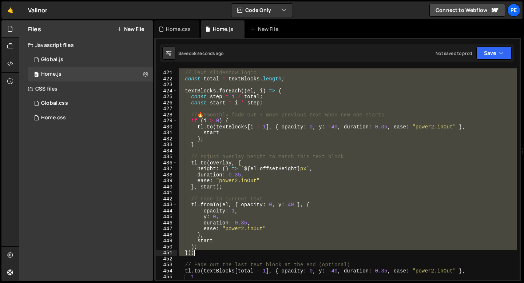
drag, startPoint x: 183, startPoint y: 120, endPoint x: 237, endPoint y: 250, distance: 140.7
click at [237, 250] on div "// Text slideshow logic const total = textBlocks . length ; textBlocks . forEac…" at bounding box center [347, 176] width 340 height 224
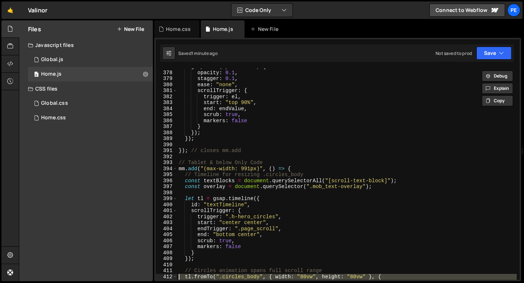
scroll to position [2263, 0]
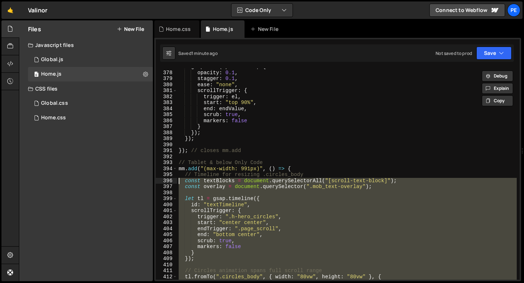
drag, startPoint x: 194, startPoint y: 210, endPoint x: 175, endPoint y: 179, distance: 36.6
click at [175, 179] on div "); }); 377 378 379 380 381 382 383 384 385 386 387 388 389 390 391 392 393 394 …" at bounding box center [338, 174] width 364 height 212
type textarea "const textBlocks = document.querySelectorAll("[scroll-text-block]"); const over…"
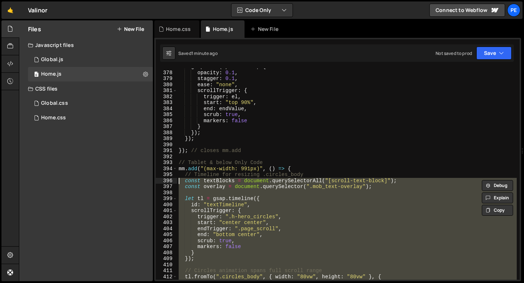
paste textarea
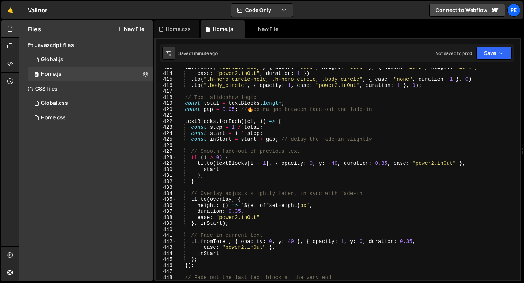
scroll to position [2505, 0]
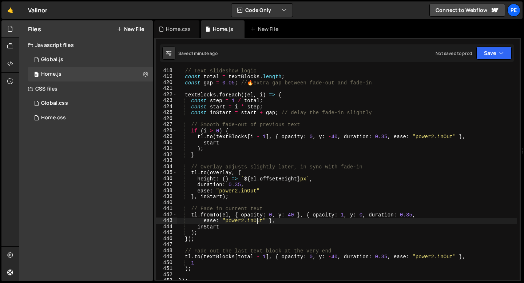
click at [257, 220] on div "// Text slideshow logic const total = textBlocks . length ; const gap = 0.05 ; …" at bounding box center [347, 180] width 340 height 224
click at [254, 221] on div "// Text slideshow logic const total = textBlocks . length ; const gap = 0.05 ; …" at bounding box center [347, 174] width 340 height 212
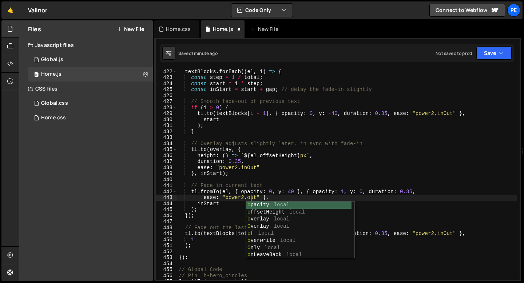
scroll to position [0, 5]
click at [443, 233] on div "textBlocks . forEach (( el , i ) => { const step = 1 / total ; const start = i …" at bounding box center [347, 175] width 340 height 224
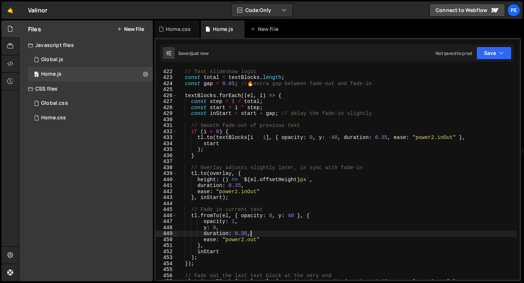
click at [447, 137] on div "// Text slideshow logic const total = textBlocks . length ; const gap = 0.05 ; …" at bounding box center [347, 175] width 340 height 224
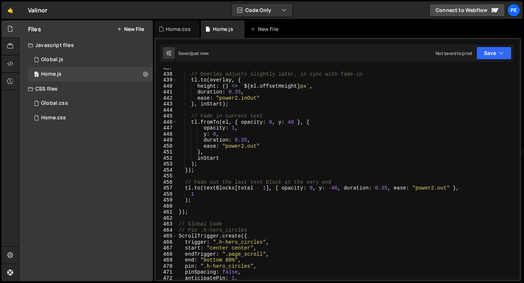
scroll to position [2612, 0]
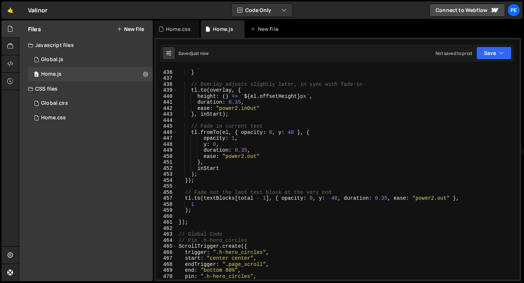
click at [251, 108] on div ") ; } // Overlay adjusts slightly later, in sync with fade-in tl . to ( overlay…" at bounding box center [347, 175] width 340 height 224
type textarea "ease: "power2.out""
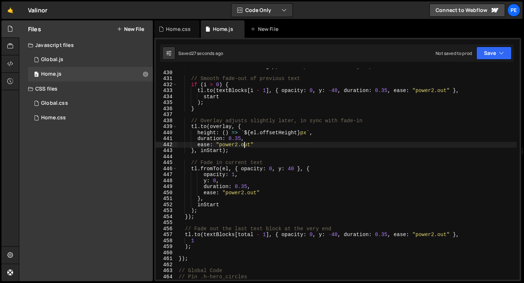
scroll to position [2575, 0]
click at [235, 154] on div "const inStart = start + gap ; // delay the fade-in slightly // Smooth fade-out …" at bounding box center [347, 176] width 340 height 224
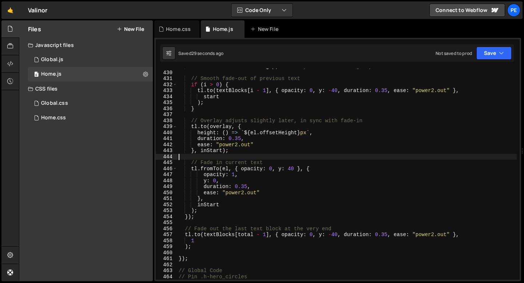
scroll to position [2552, 0]
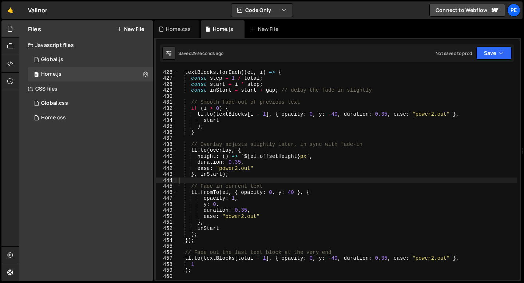
click at [226, 133] on div "textBlocks . forEach (( el , i ) => { const step = 1 / total ; const start = i …" at bounding box center [347, 175] width 340 height 224
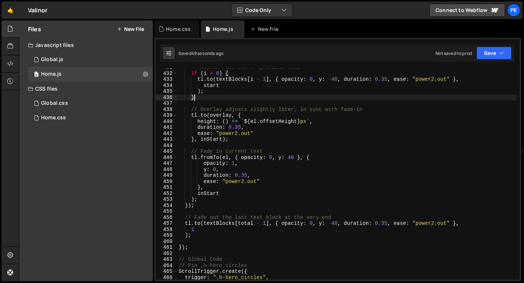
scroll to position [2587, 0]
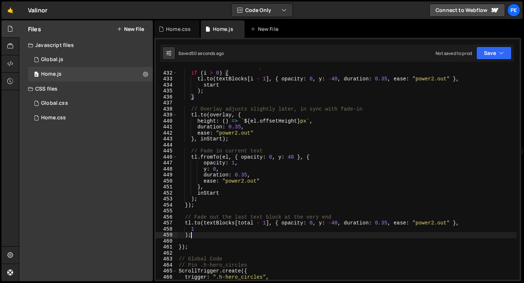
click at [196, 237] on div "// Smooth fade-out of previous text if ( i > 0 ) { tl . to ( textBlocks [ i - 1…" at bounding box center [347, 176] width 340 height 224
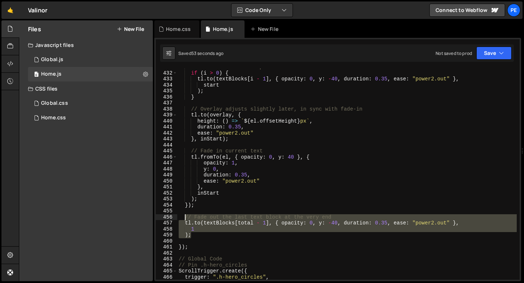
drag, startPoint x: 195, startPoint y: 236, endPoint x: 183, endPoint y: 218, distance: 21.5
click at [183, 218] on div "// Smooth fade-out of previous text if ( i > 0 ) { tl . to ( textBlocks [ i - 1…" at bounding box center [347, 176] width 340 height 224
type textarea "// Fade out the last text block at the very end [DOMAIN_NAME](textBlocks[total …"
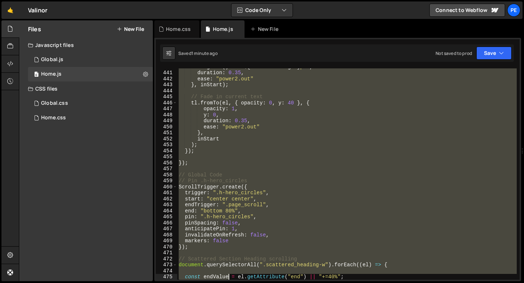
scroll to position [2672, 0]
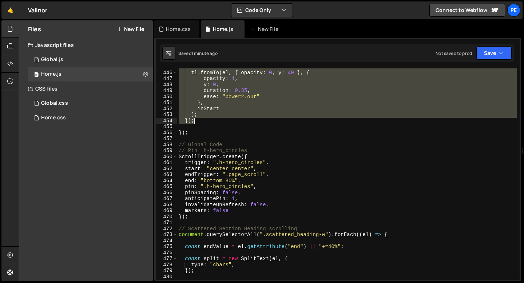
drag, startPoint x: 185, startPoint y: 111, endPoint x: 214, endPoint y: 122, distance: 31.9
click at [214, 122] on div "// Fade in current text tl . fromTo ( el , { opacity : 0 , y : 40 } , { opacity…" at bounding box center [347, 176] width 340 height 224
type textarea "); });"
paste textarea
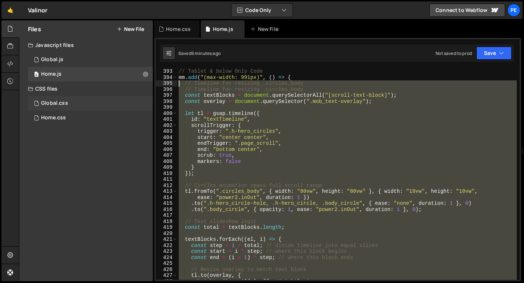
scroll to position [2355, 0]
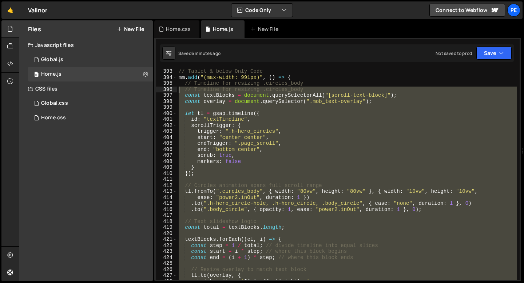
drag, startPoint x: 195, startPoint y: 231, endPoint x: 147, endPoint y: 91, distance: 148.2
click at [147, 91] on div "Files New File Javascript files 0 Global.js 0 0 Home.js 0 CSS files Global.css 0" at bounding box center [271, 150] width 505 height 261
type textarea "// Timeline for resizing .circles_body const textBlocks = document.querySelecto…"
paste textarea
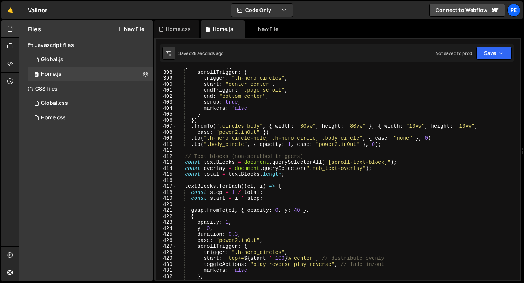
scroll to position [2391, 0]
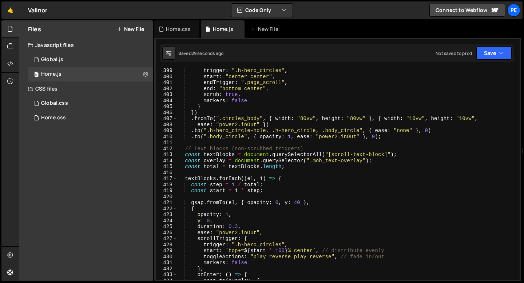
click at [220, 149] on div "trigger : ".h-hero_circles" , start : "center center" , endTrigger : ".page_scr…" at bounding box center [347, 180] width 340 height 224
type textarea "// Text blocks (non-scrubbed triggers)"
click at [201, 145] on div "trigger : ".h-hero_circles" , start : "center center" , endTrigger : ".page_scr…" at bounding box center [347, 180] width 340 height 224
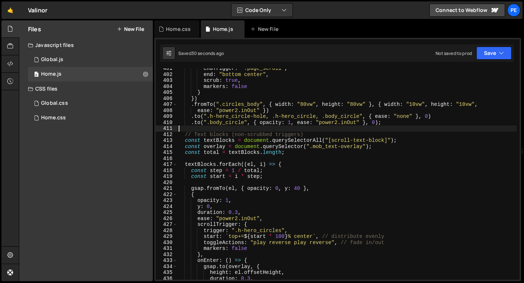
scroll to position [2420, 0]
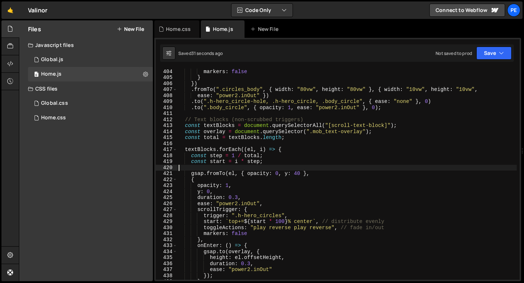
click at [204, 166] on div "scrub : true , markers : false } }) . fromTo ( ".circles_body" , { width : "80v…" at bounding box center [347, 175] width 340 height 224
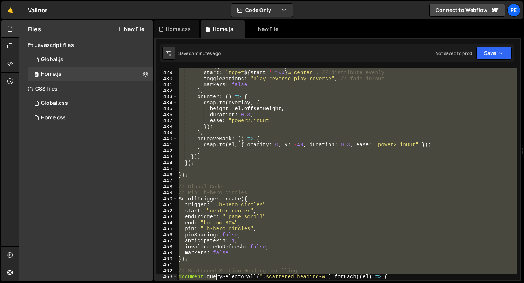
scroll to position [2588, 0]
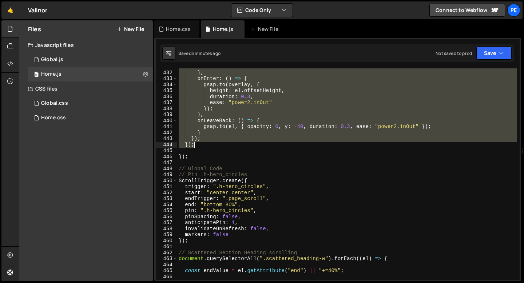
drag, startPoint x: 185, startPoint y: 148, endPoint x: 212, endPoint y: 144, distance: 26.8
click at [212, 144] on div "markers : false } , onEnter : ( ) => { gsap . to ( overlay , { height : el . of…" at bounding box center [347, 176] width 340 height 224
type textarea "}); });"
paste textarea
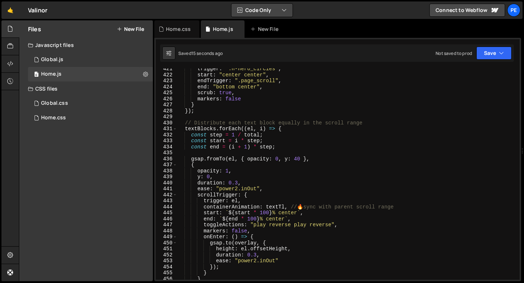
scroll to position [2431, 0]
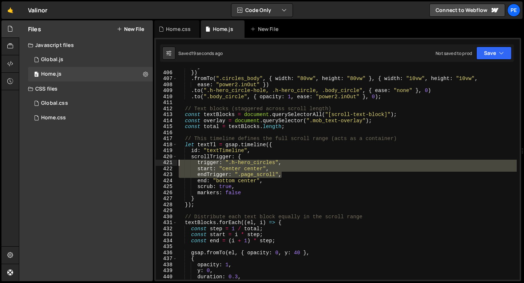
drag, startPoint x: 281, startPoint y: 176, endPoint x: 178, endPoint y: 163, distance: 104.2
click at [178, 163] on div "} }) . fromTo ( ".circles_body" , { width : "80vw" , height : "80vw" } , { widt…" at bounding box center [347, 176] width 340 height 224
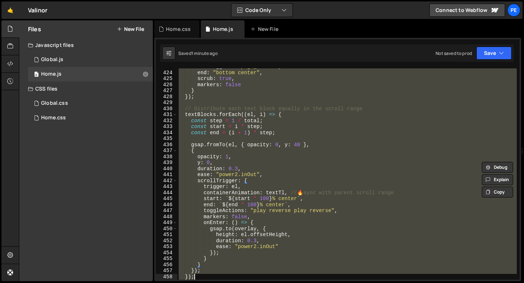
scroll to position [2576, 0]
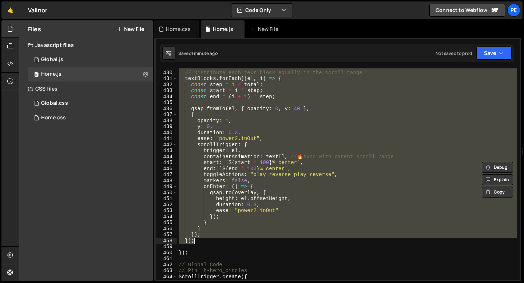
drag, startPoint x: 184, startPoint y: 114, endPoint x: 219, endPoint y: 240, distance: 130.3
click at [219, 240] on div "// Distribute each text block equally in the scroll range textBlocks . forEach …" at bounding box center [347, 176] width 340 height 224
type textarea "}); });"
paste textarea
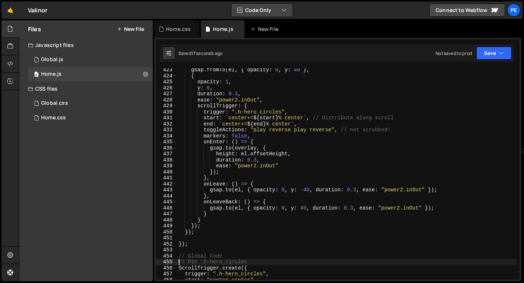
scroll to position [2535, 0]
click at [242, 131] on div "gsap . fromTo ( el , { opacity : 0 , y : 40 } , { opacity : 1 , y : 0 , duratio…" at bounding box center [347, 180] width 340 height 224
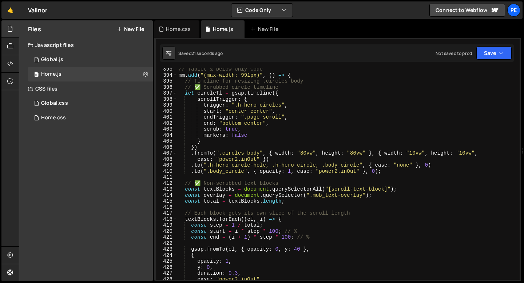
scroll to position [2348, 0]
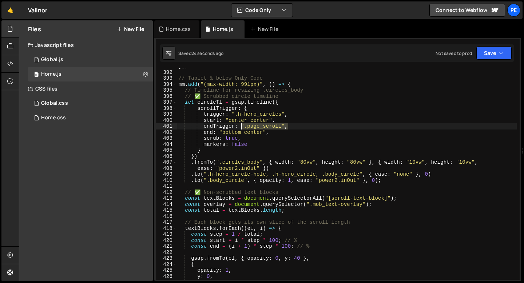
drag, startPoint x: 290, startPoint y: 124, endPoint x: 223, endPoint y: 123, distance: 67.0
click at [223, 123] on div "}) ; // closes mm.add // Tablet & below Only Code mm . add ( "(max-width: 991px…" at bounding box center [347, 175] width 340 height 224
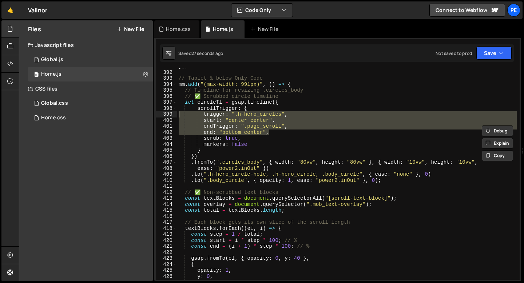
drag, startPoint x: 272, startPoint y: 131, endPoint x: 171, endPoint y: 114, distance: 101.6
click at [171, 114] on div "endTrigger: ".page_scroll", 391 392 393 394 395 396 397 398 399 400 401 402 403…" at bounding box center [338, 174] width 364 height 212
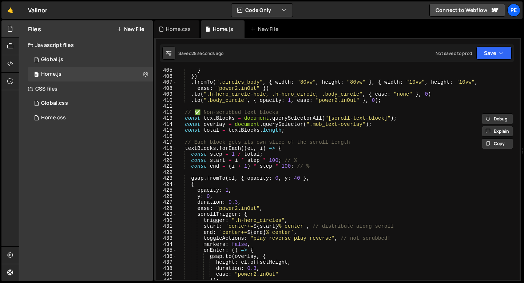
scroll to position [2452, 0]
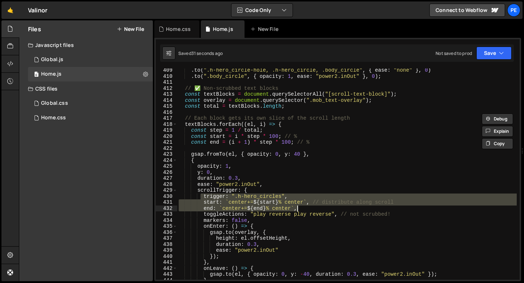
drag, startPoint x: 202, startPoint y: 196, endPoint x: 318, endPoint y: 207, distance: 117.0
click at [318, 207] on div ". to ( ".h-hero_circle-hole, .h-hero_circle, .body_circle" , { ease : "none" } …" at bounding box center [347, 179] width 340 height 224
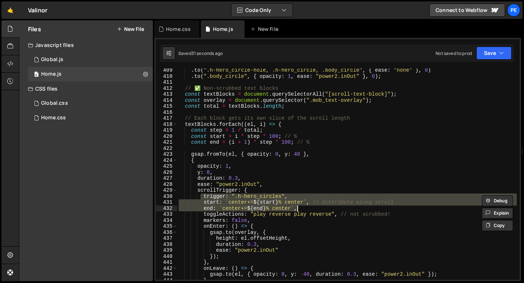
paste textarea "end: "bottom center""
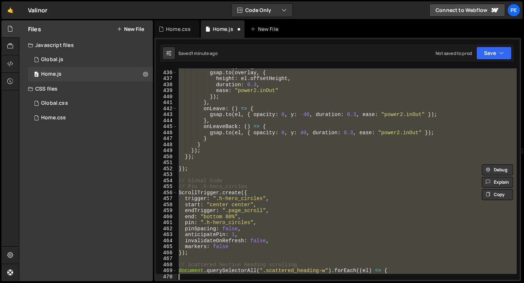
scroll to position [2636, 0]
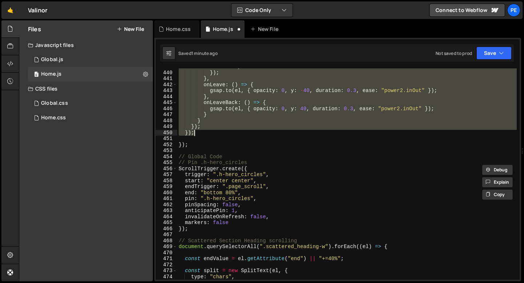
drag, startPoint x: 185, startPoint y: 167, endPoint x: 224, endPoint y: 134, distance: 51.2
click at [224, 134] on div "ease : "power2.inOut" }) ; } , onLeave : ( ) => { gsap . to ( el , { opacity : …" at bounding box center [347, 176] width 340 height 224
type textarea "}); });"
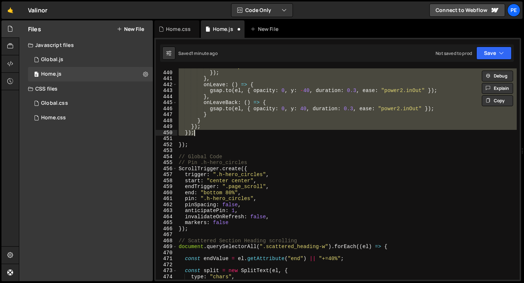
paste textarea
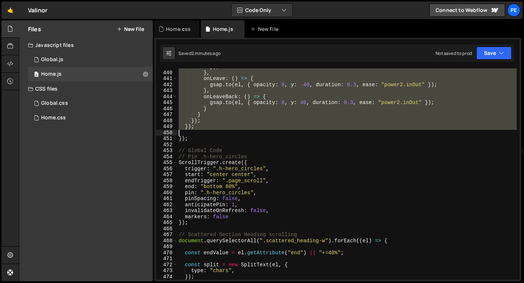
drag, startPoint x: 186, startPoint y: 190, endPoint x: 211, endPoint y: 133, distance: 62.9
click at [212, 133] on div "}) ; } , onLeave : ( ) => { gsap . to ( el , { opacity : 0 , y : - 40 , duratio…" at bounding box center [347, 176] width 340 height 224
type textarea "});"
paste textarea
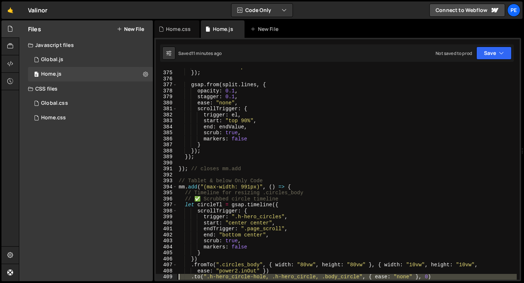
scroll to position [2263, 0]
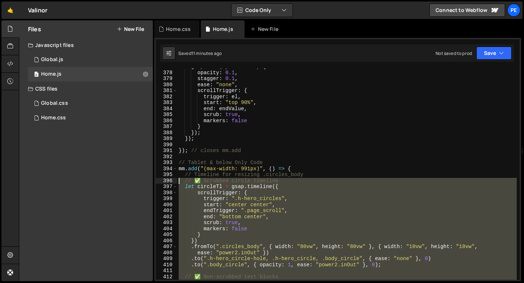
drag, startPoint x: 197, startPoint y: 183, endPoint x: 166, endPoint y: 183, distance: 31.3
click at [166, 183] on div "// Pin .h-hero_circles 377 378 379 380 381 382 383 384 385 386 387 388 389 390 …" at bounding box center [338, 174] width 364 height 212
type textarea "// ✅ Scrubbed circle timeline let circleTl = gsap.timeline({"
paste textarea
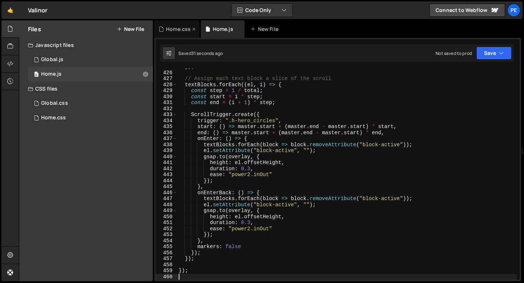
click at [179, 32] on div "Home.css" at bounding box center [178, 28] width 25 height 7
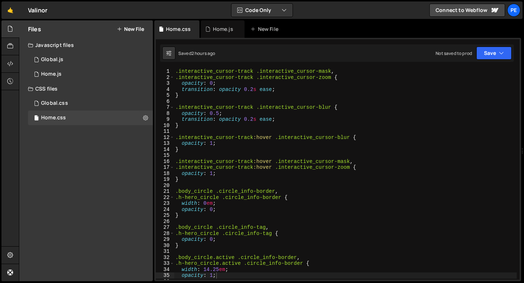
type textarea "}"
click at [206, 96] on div ".interactive_cursor-track .interactive_cursor-mask , .interactive_cursor-track …" at bounding box center [345, 180] width 343 height 224
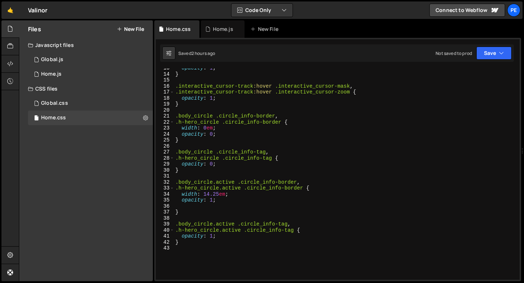
scroll to position [150, 0]
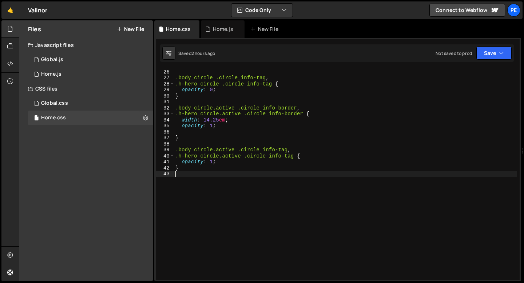
click at [206, 189] on div "} .body_circle .circle_info-tag , .h-hero_circle .circle_info-tag { opacity : 0…" at bounding box center [345, 175] width 343 height 224
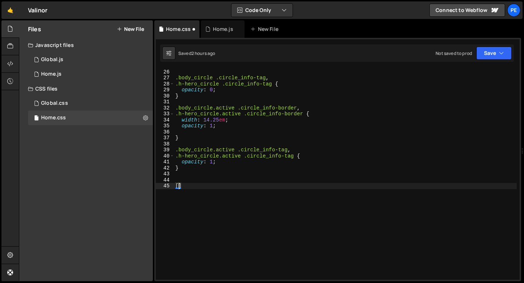
paste textarea "scroll-text-block]"
type textarea "[scroll-text-block] {"
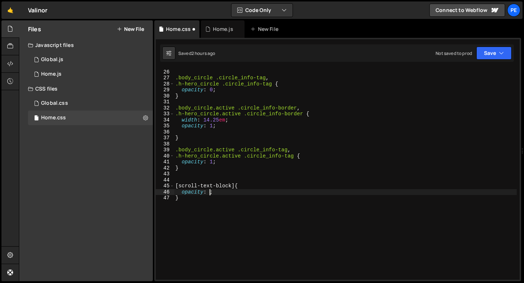
scroll to position [0, 2]
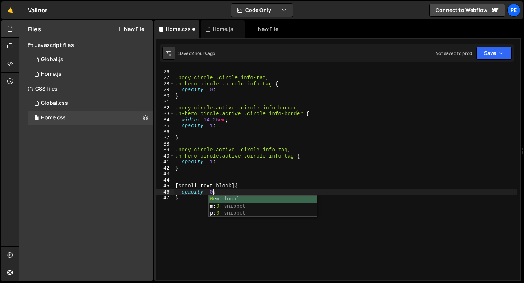
type textarea "opacity: 0;"
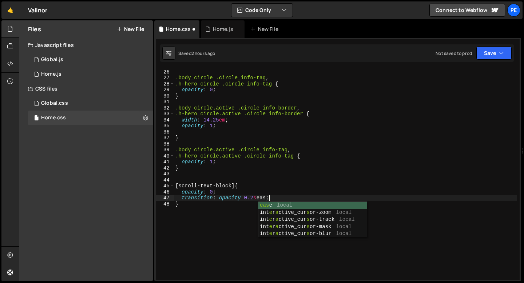
scroll to position [0, 6]
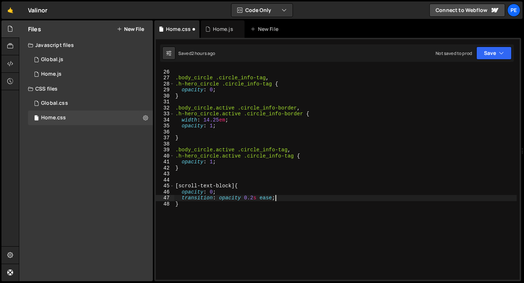
type textarea "}"
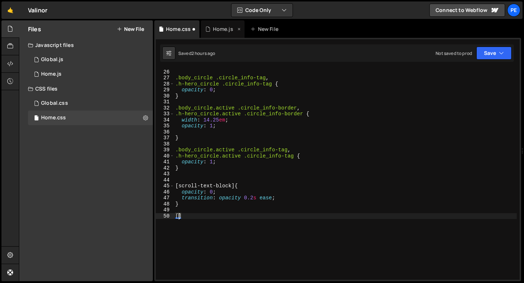
type textarea "["
click at [219, 25] on div "Home.js" at bounding box center [223, 28] width 44 height 17
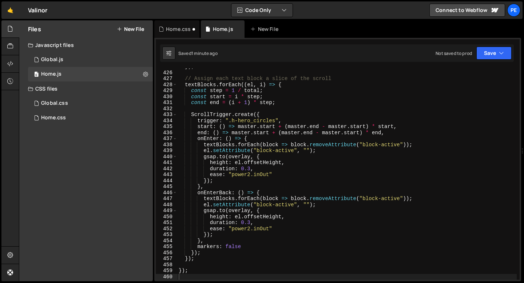
type textarea "el.setAttribute("block-active", "");"
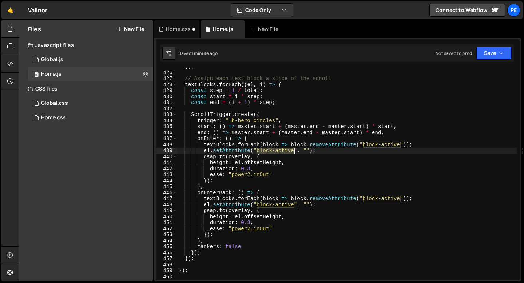
drag, startPoint x: 258, startPoint y: 152, endPoint x: 294, endPoint y: 152, distance: 36.0
click at [294, 152] on div "}) ; // Assign each text block a slice of the scroll textBlocks . forEach (( el…" at bounding box center [347, 176] width 340 height 224
click at [180, 32] on div "Home.css" at bounding box center [176, 28] width 45 height 17
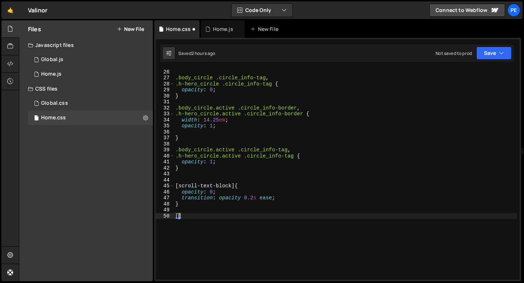
click at [179, 216] on div "} .body_circle .circle_info-tag , .h-hero_circle .circle_info-tag { opacity : 0…" at bounding box center [345, 175] width 343 height 224
paste textarea "block-active"
click at [237, 216] on div "} .body_circle .circle_info-tag , .h-hero_circle .circle_info-tag { opacity : 0…" at bounding box center [345, 175] width 343 height 224
type textarea "[block-active] {"
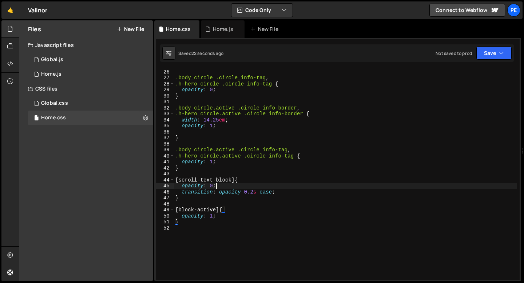
click at [224, 186] on div "} .body_circle .circle_info-tag , .h-hero_circle .circle_info-tag { opacity : 0…" at bounding box center [345, 175] width 343 height 224
type textarea "opacity: 0;"
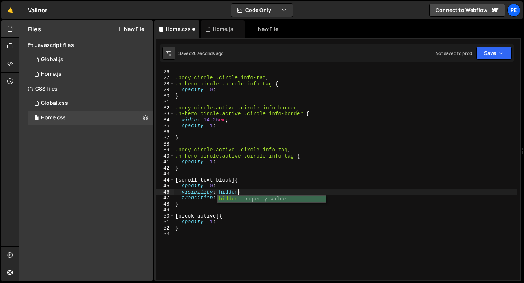
scroll to position [0, 4]
click at [229, 191] on div "} .body_circle .circle_info-tag , .h-hero_circle .circle_info-tag { opacity : 0…" at bounding box center [345, 175] width 343 height 224
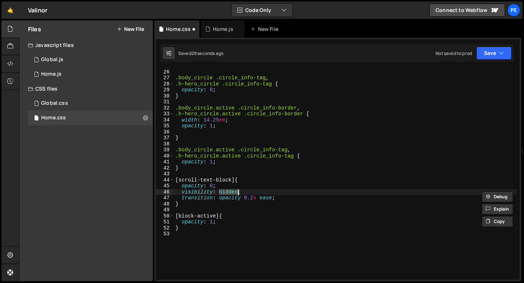
click at [229, 191] on div "} .body_circle .circle_info-tag , .h-hero_circle .circle_info-tag { opacity : 0…" at bounding box center [345, 175] width 343 height 224
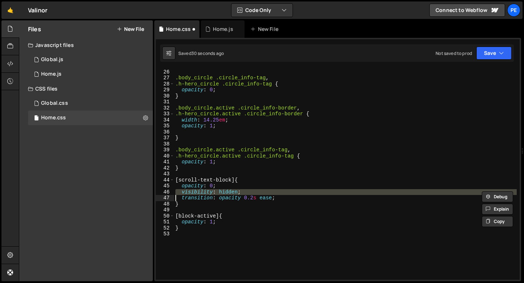
click at [222, 221] on div "} .body_circle .circle_info-tag , .h-hero_circle .circle_info-tag { opacity : 0…" at bounding box center [345, 175] width 343 height 224
type textarea "opacity: 1;"
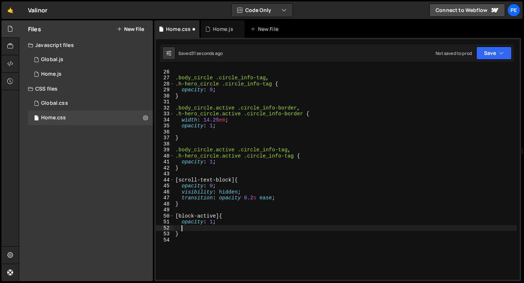
scroll to position [0, 0]
paste textarea
click at [187, 228] on div "} .body_circle .circle_info-tag , .h-hero_circle .circle_info-tag { opacity : 0…" at bounding box center [345, 175] width 343 height 224
click at [228, 230] on div "} .body_circle .circle_info-tag , .h-hero_circle .circle_info-tag { opacity : 0…" at bounding box center [345, 175] width 343 height 224
click at [228, 229] on div "} .body_circle .circle_info-tag , .h-hero_circle .circle_info-tag { opacity : 0…" at bounding box center [345, 175] width 343 height 224
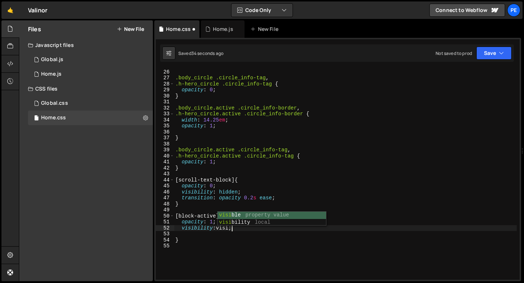
scroll to position [0, 4]
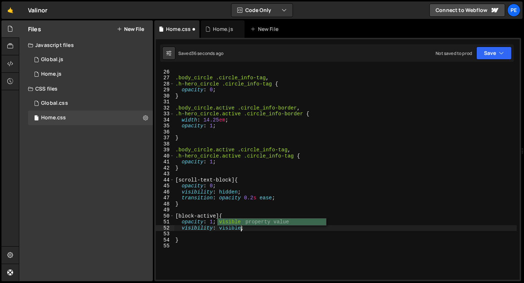
click at [241, 192] on div "} .body_circle .circle_info-tag , .h-hero_circle .circle_info-tag { opacity : 0…" at bounding box center [345, 175] width 343 height 224
type textarea "visibility: hidden;"
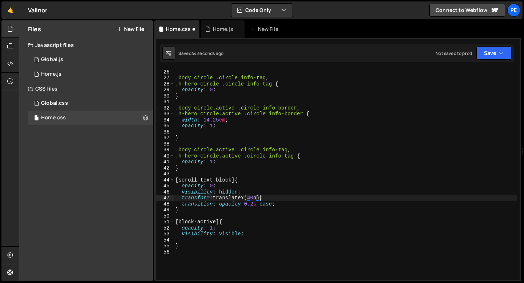
scroll to position [0, 6]
click at [244, 197] on div "} .body_circle .circle_info-tag , .h-hero_circle .circle_info-tag { opacity : 0…" at bounding box center [345, 175] width 343 height 224
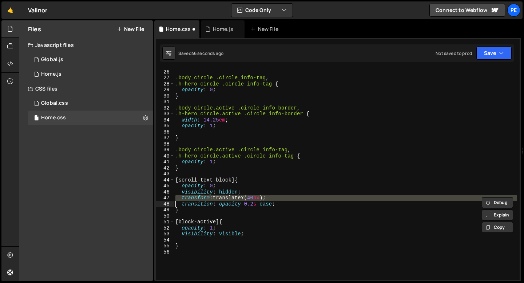
click at [230, 225] on div "} .body_circle .circle_info-tag , .h-hero_circle .circle_info-tag { opacity : 0…" at bounding box center [345, 175] width 343 height 224
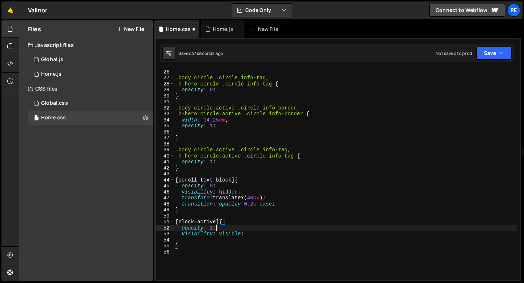
click at [228, 230] on div "} .body_circle .circle_info-tag , .h-hero_circle .circle_info-tag { opacity : 0…" at bounding box center [345, 175] width 343 height 224
type textarea "opacity: 1;"
paste textarea
click at [260, 234] on div "} .body_circle .circle_info-tag , .h-hero_circle .circle_info-tag { opacity : 0…" at bounding box center [345, 175] width 343 height 224
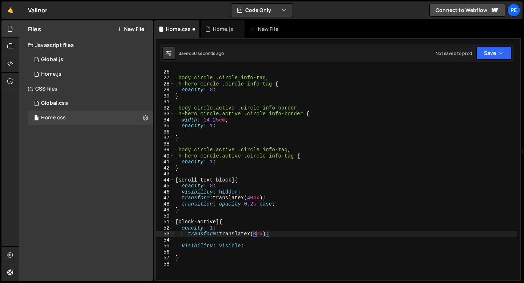
scroll to position [0, 6]
type textarea "transform: translateY(0px);"
click at [194, 242] on div "} .body_circle .circle_info-tag , .h-hero_circle .circle_info-tag { opacity : 0…" at bounding box center [345, 175] width 343 height 224
click at [275, 204] on div "} .body_circle .circle_info-tag , .h-hero_circle .circle_info-tag { opacity : 0…" at bounding box center [345, 175] width 343 height 224
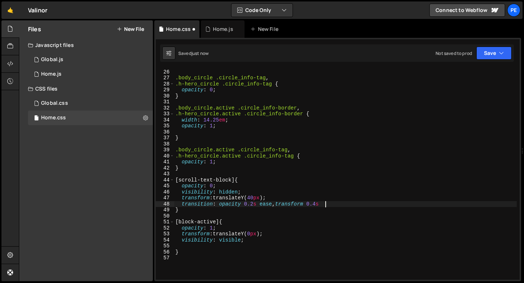
scroll to position [0, 10]
paste textarea "cubic-bezier(.075, .82, .165, 1)"
type textarea "transition: opacity 0.2s ease, transform 0.4s cubic-bezier(.075, .82, .165, 1);"
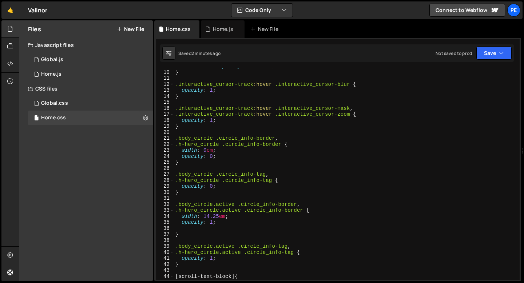
scroll to position [0, 0]
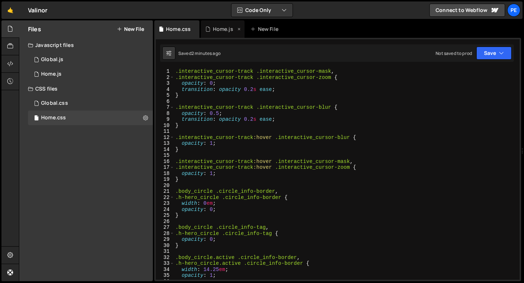
click at [218, 23] on div "Home.js" at bounding box center [223, 28] width 44 height 17
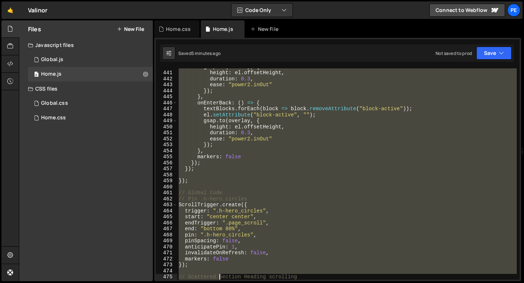
scroll to position [2642, 0]
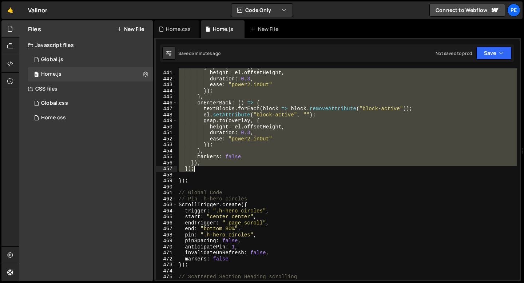
drag, startPoint x: 184, startPoint y: 133, endPoint x: 207, endPoint y: 169, distance: 42.7
click at [207, 169] on div "gsap . to ( overlay , { height : el . offsetHeight , duration : 0.3 , ease : "p…" at bounding box center [347, 176] width 340 height 224
type textarea "}); });"
paste textarea
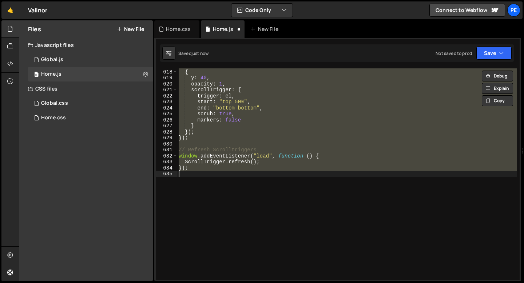
scroll to position [3706, 0]
type textarea "}); });"
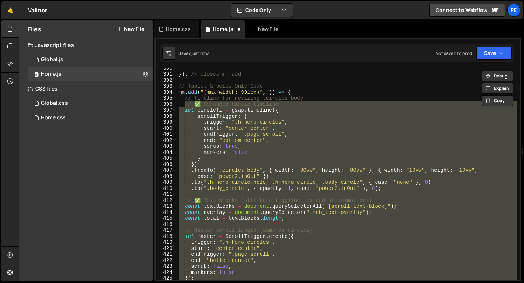
scroll to position [2291, 0]
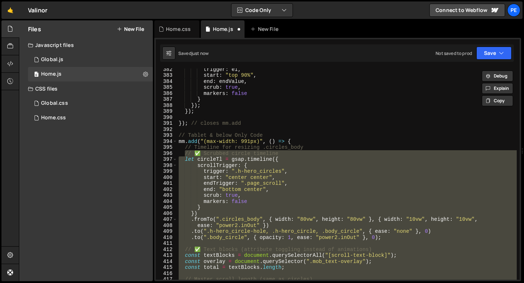
paste textarea
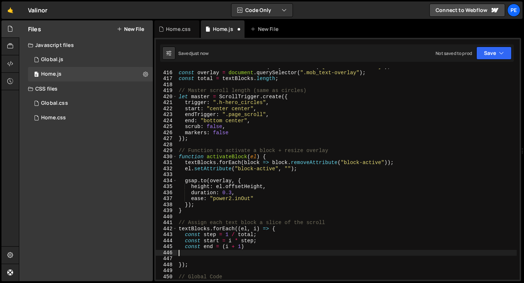
scroll to position [2546, 0]
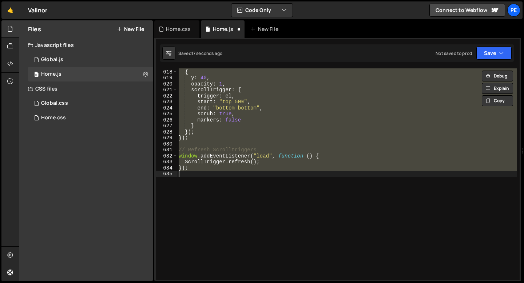
type textarea "}); });"
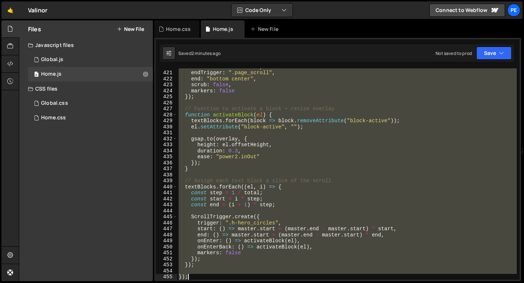
scroll to position [2545, 0]
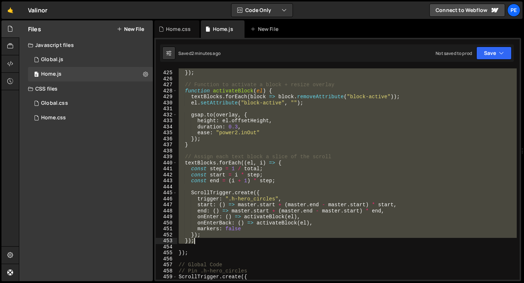
drag, startPoint x: 184, startPoint y: 182, endPoint x: 216, endPoint y: 240, distance: 66.3
click at [216, 240] on div "markers : false }) ; // Function to activate a block + resize overlay function …" at bounding box center [347, 176] width 340 height 224
type textarea "}); });"
paste textarea
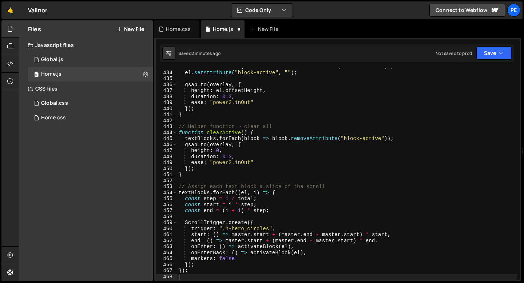
scroll to position [2600, 0]
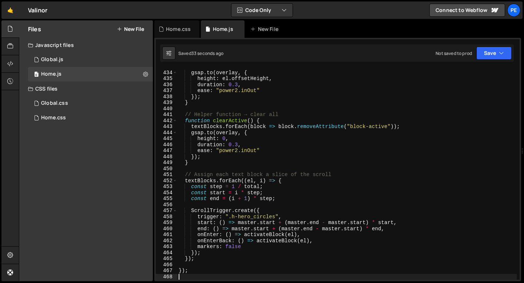
click at [229, 249] on div "gsap . to ( overlay , { height : el . offsetHeight , duration : 0.3 , ease : "p…" at bounding box center [347, 176] width 340 height 224
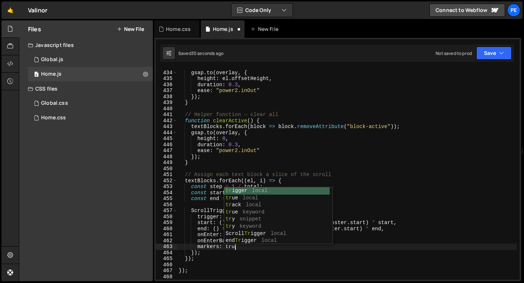
scroll to position [0, 4]
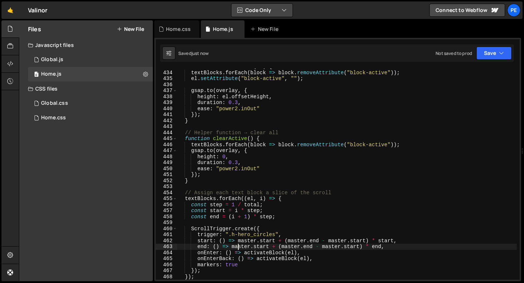
type textarea "end: () => master.start + (master.end - master.start) * end,"
